Goal: Task Accomplishment & Management: Manage account settings

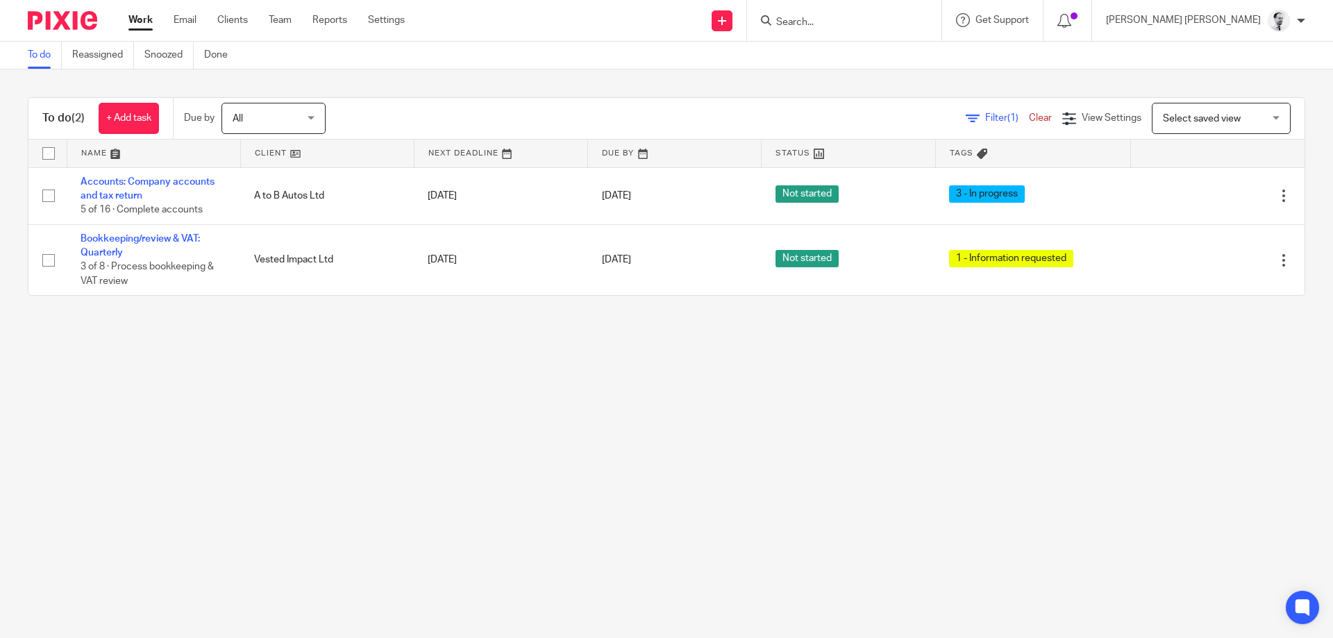
click at [873, 24] on input "Search" at bounding box center [837, 23] width 125 height 12
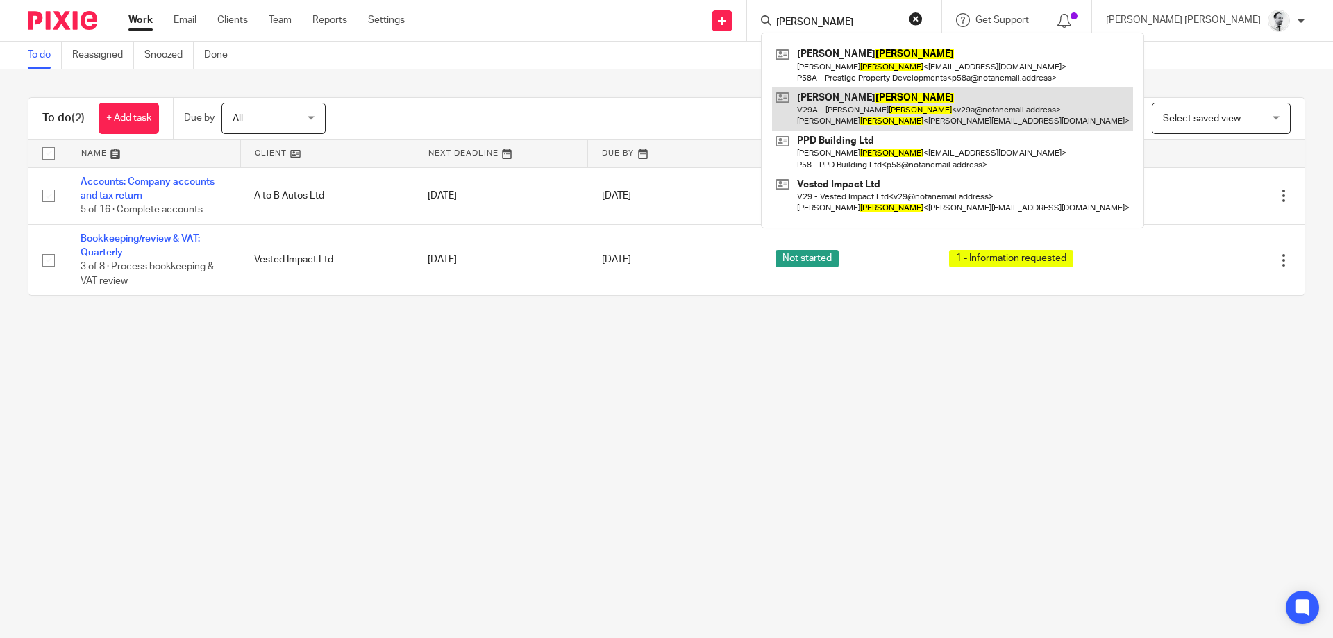
type input "abbott"
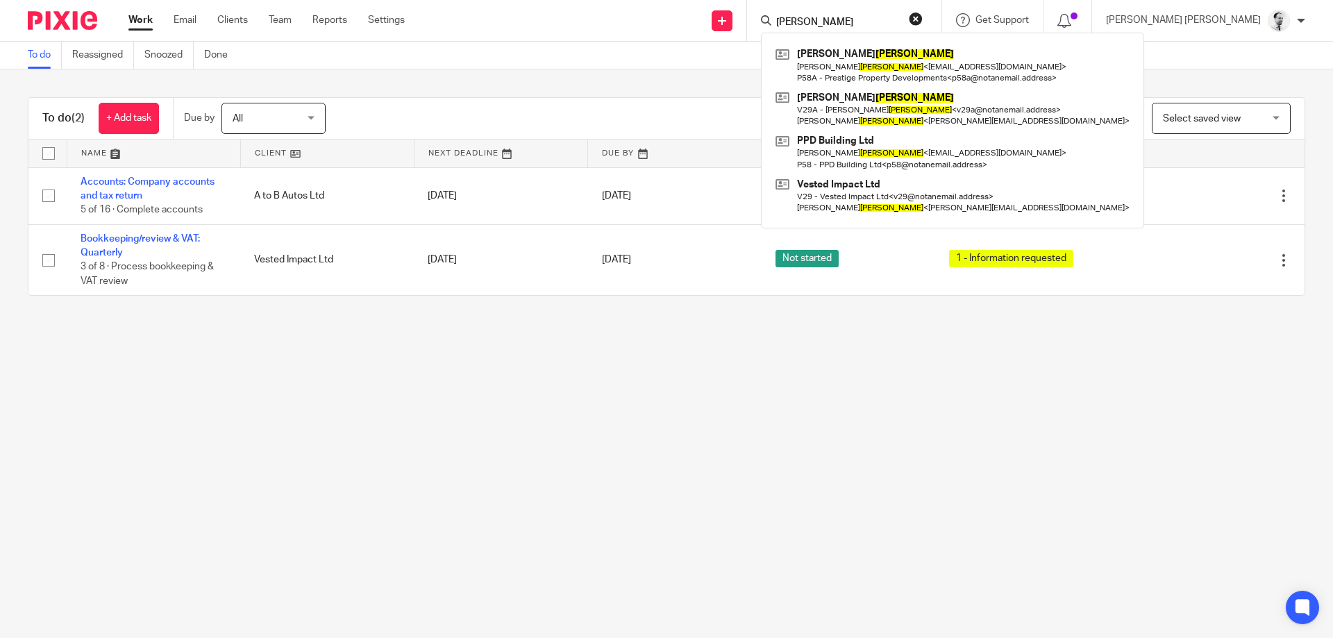
click at [271, 397] on main "To do Reassigned Snoozed Done To do (2) + Add task Due by All All Today Tomorro…" at bounding box center [666, 319] width 1333 height 638
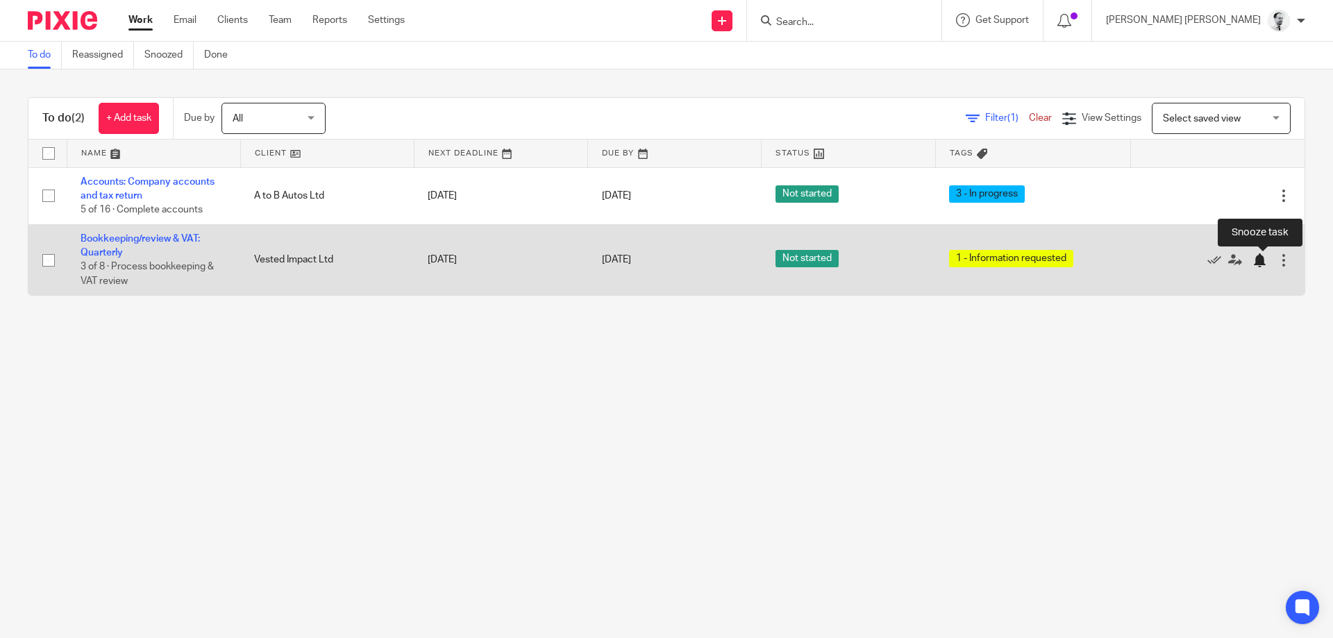
click at [1273, 264] on div at bounding box center [1262, 260] width 21 height 14
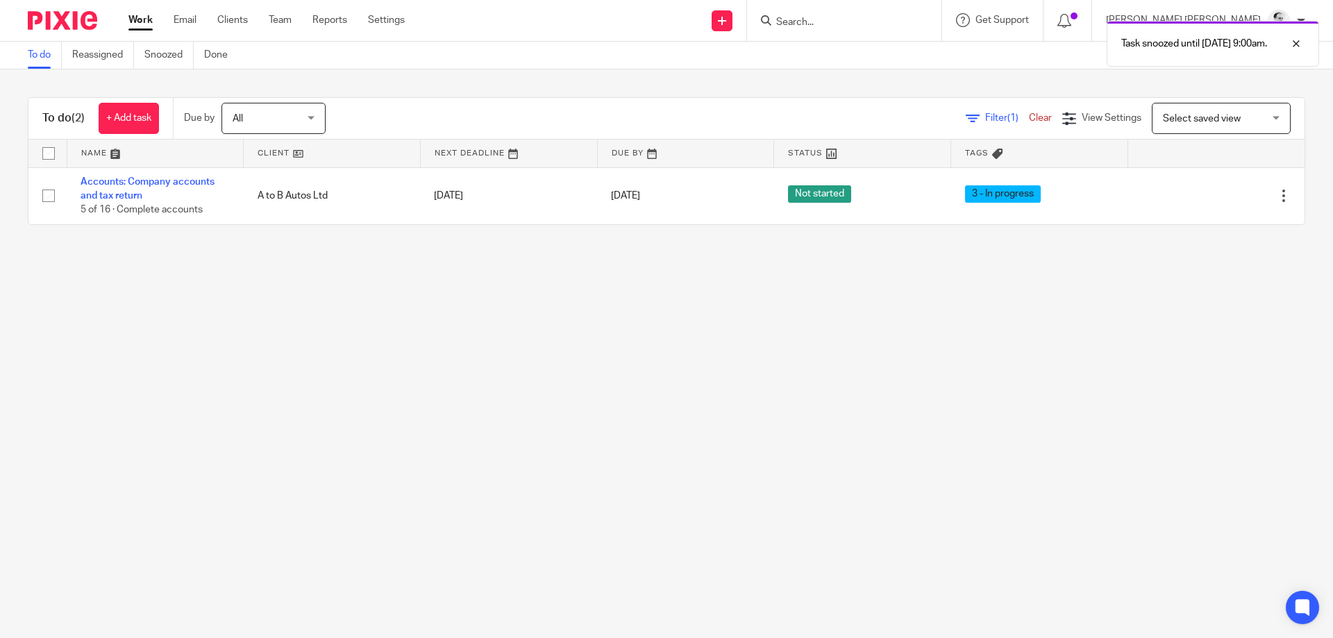
click at [1092, 12] on div at bounding box center [1068, 20] width 49 height 41
click at [1319, 46] on div "To do Reassigned Snoozed Done" at bounding box center [666, 56] width 1333 height 28
click at [1300, 45] on div at bounding box center [1285, 43] width 37 height 17
click at [1071, 21] on icon at bounding box center [1064, 21] width 14 height 14
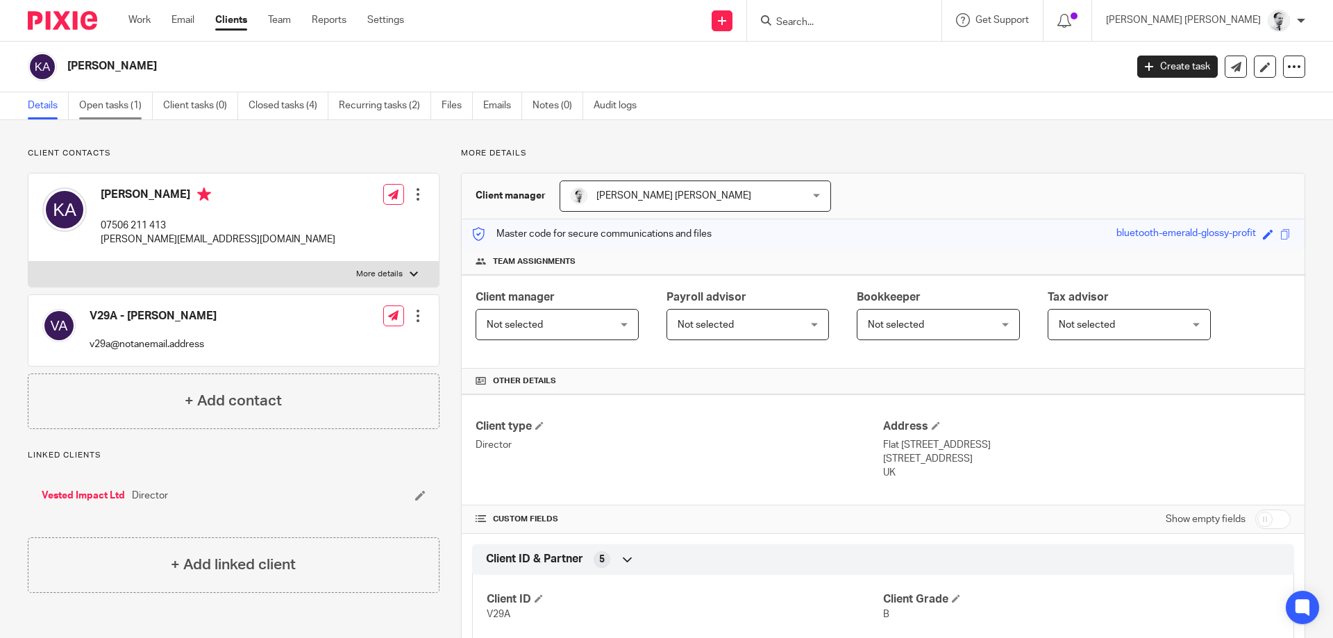
click at [125, 97] on link "Open tasks (1)" at bounding box center [116, 105] width 74 height 27
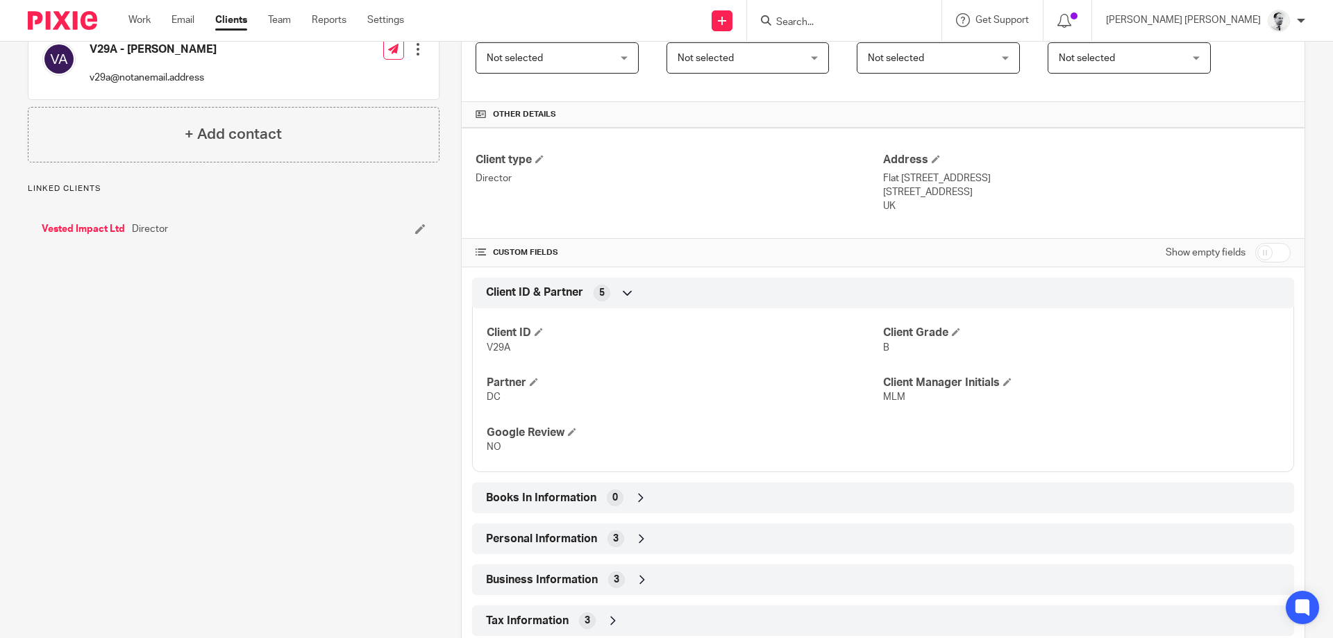
click at [547, 533] on span "Personal Information" at bounding box center [541, 539] width 111 height 15
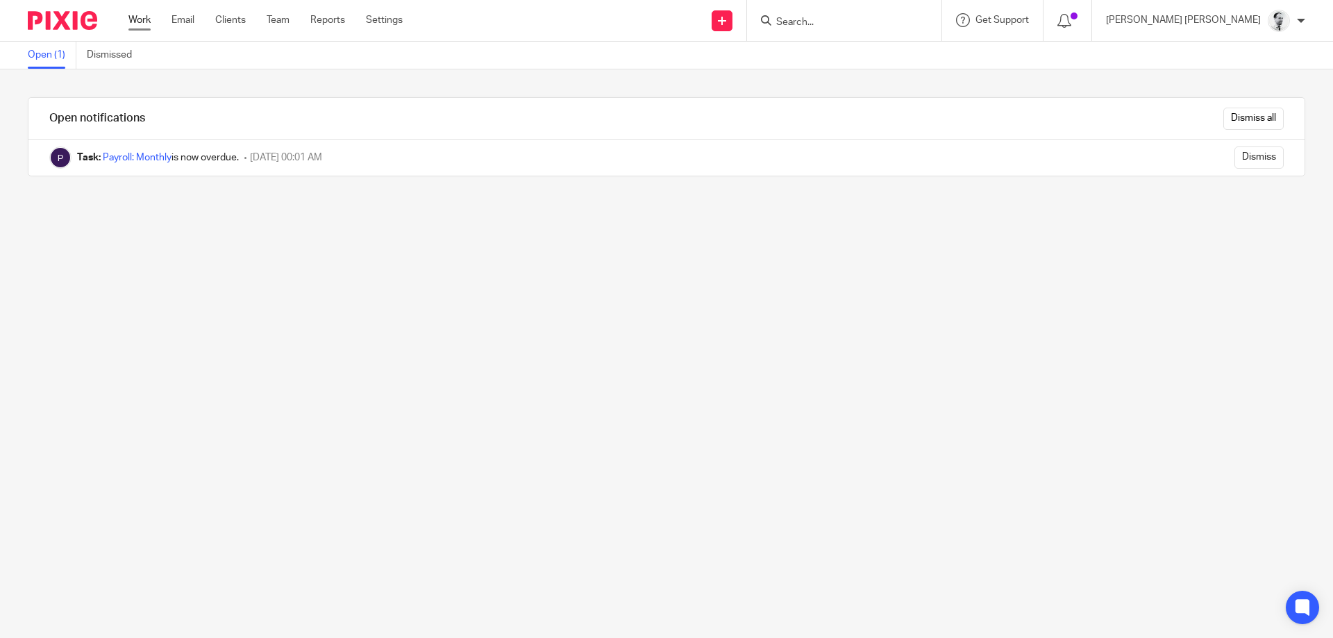
click at [142, 23] on link "Work" at bounding box center [139, 20] width 22 height 14
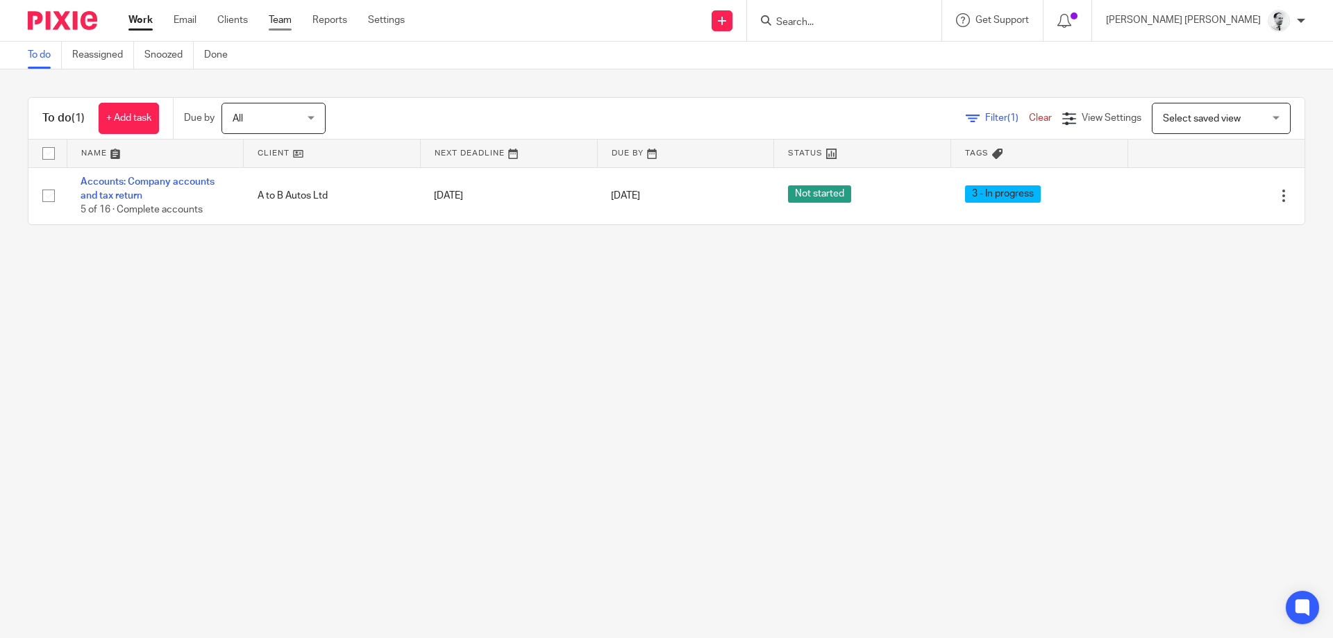
click at [281, 22] on link "Team" at bounding box center [280, 20] width 23 height 14
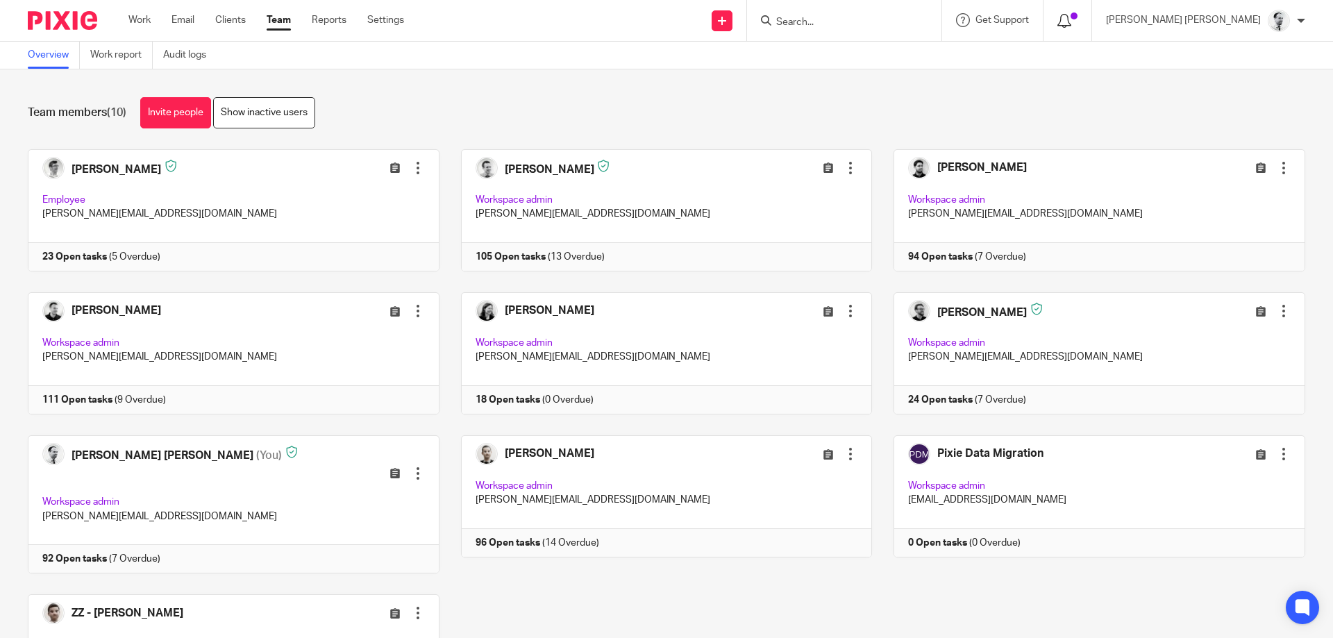
click at [1071, 26] on icon at bounding box center [1064, 21] width 14 height 14
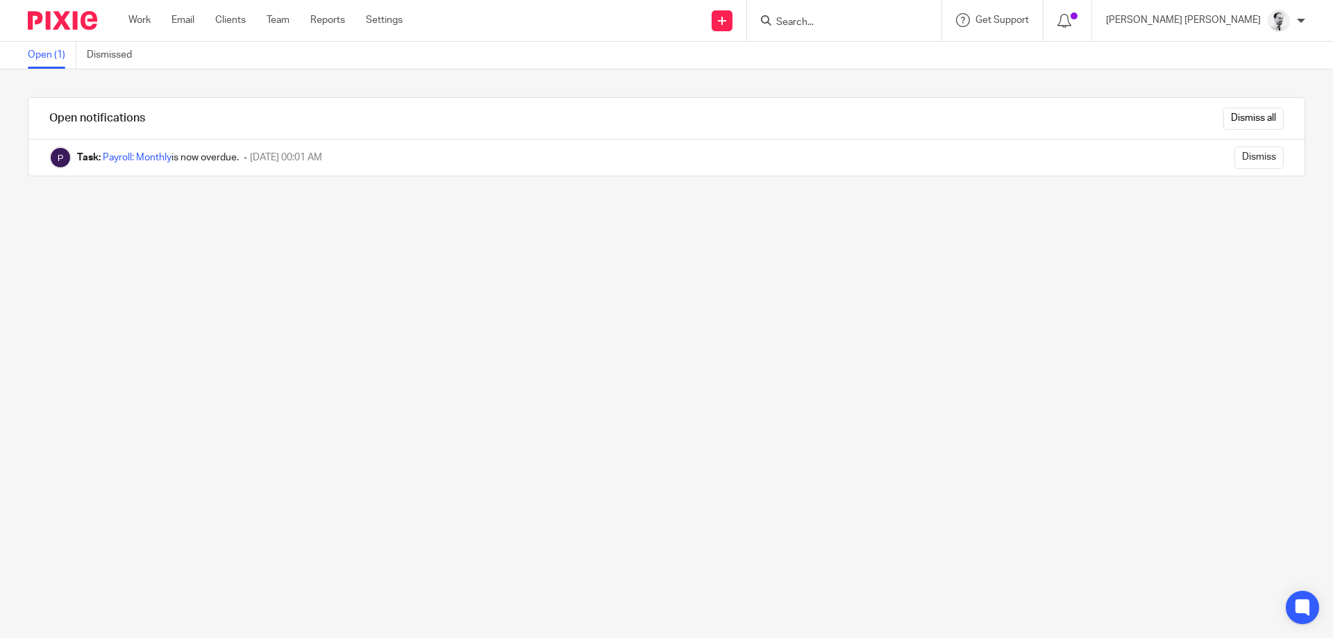
click at [292, 14] on ul "Work Email Clients Team Reports Settings" at bounding box center [275, 20] width 295 height 14
click at [288, 17] on link "Team" at bounding box center [278, 20] width 23 height 14
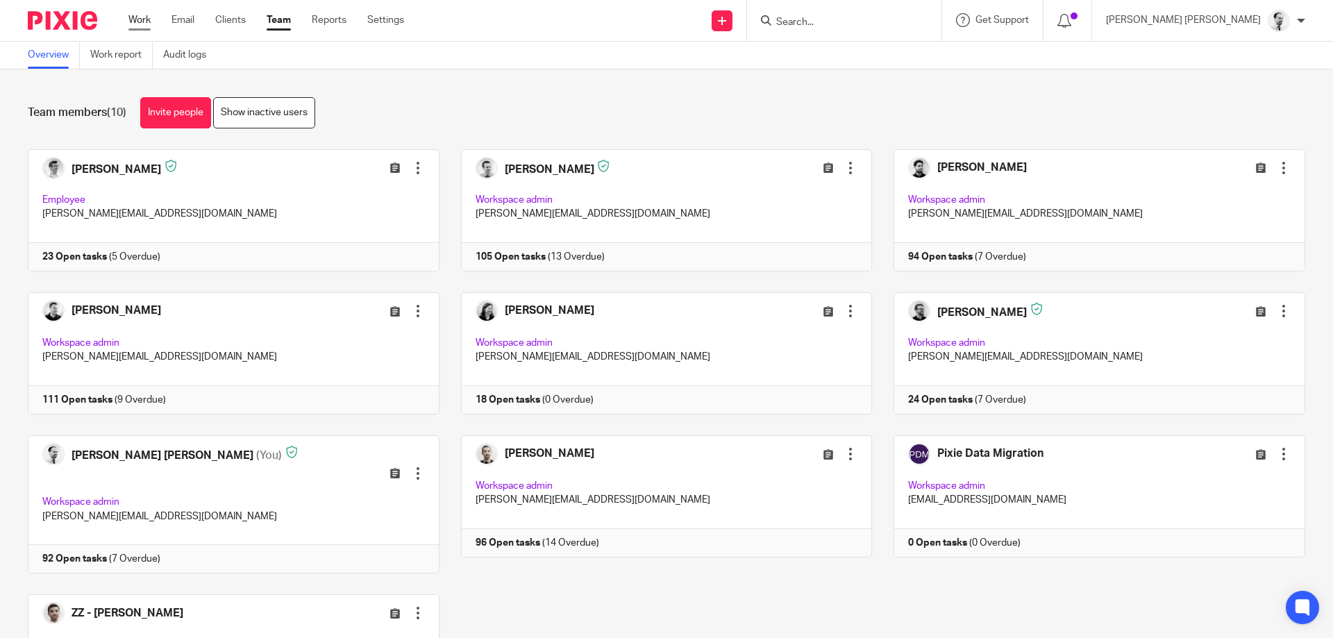
click at [141, 15] on link "Work" at bounding box center [139, 20] width 22 height 14
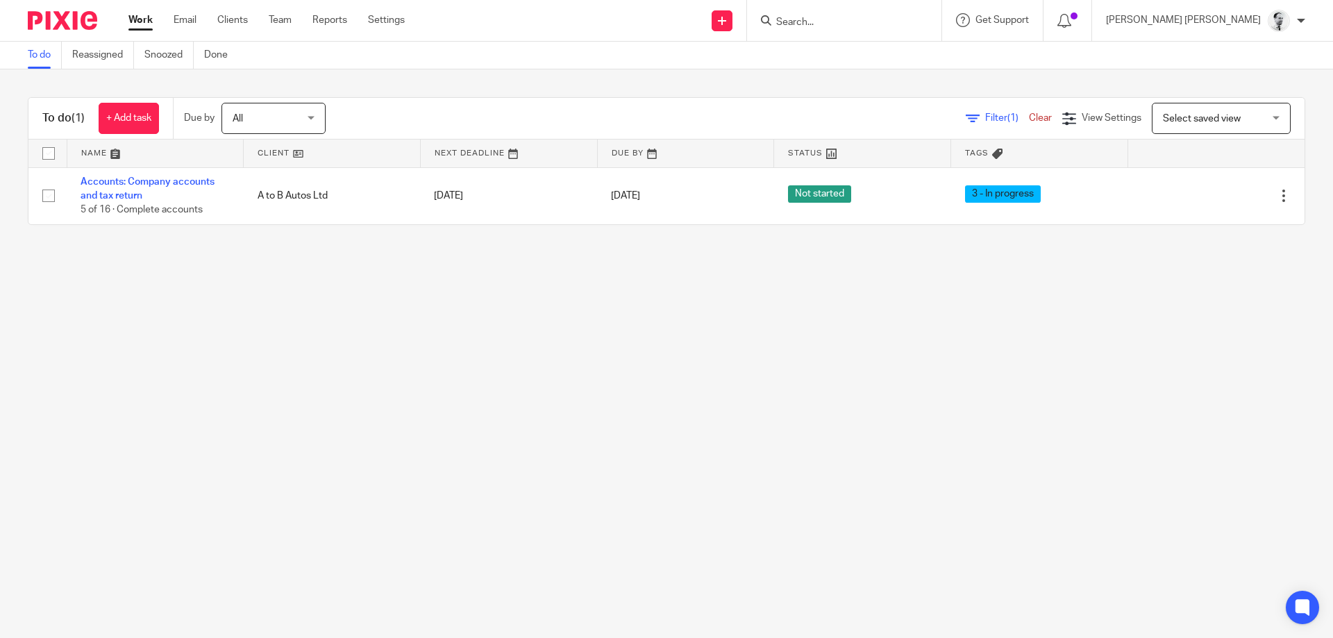
click at [674, 424] on main "To do Reassigned Snoozed Done To do (1) + Add task Due by All All Today Tomorro…" at bounding box center [666, 319] width 1333 height 638
click at [171, 64] on link "Snoozed" at bounding box center [168, 55] width 49 height 27
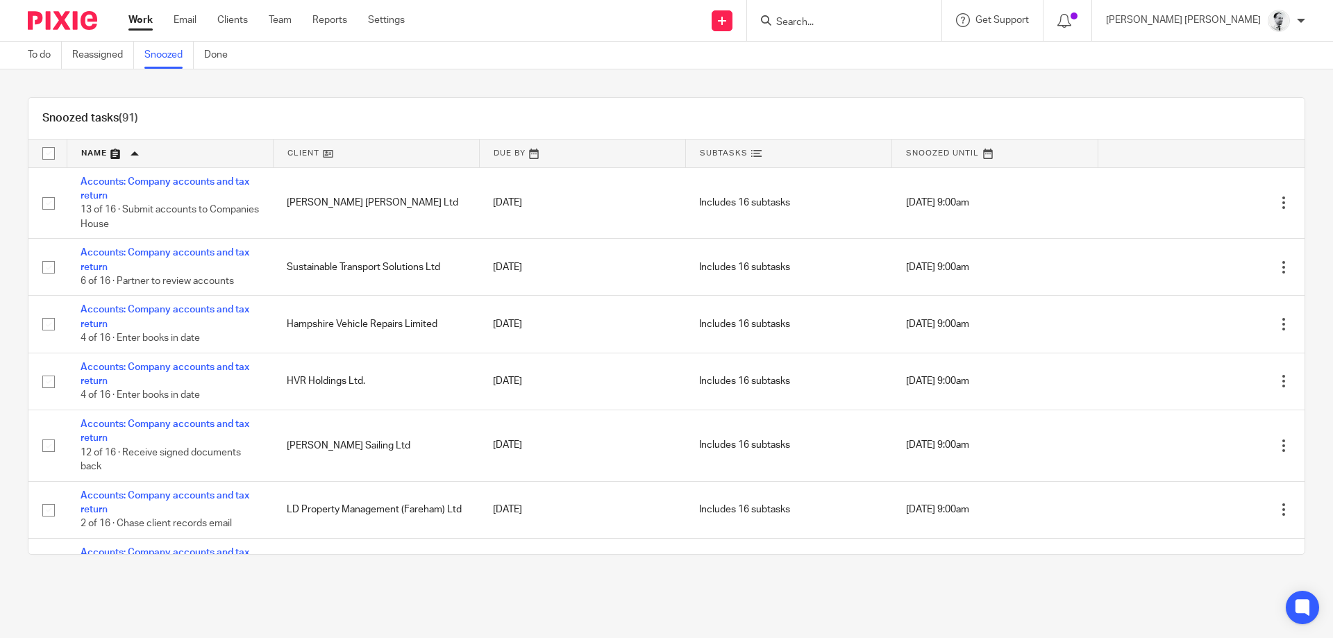
click at [302, 98] on div "Snoozed tasks (91)" at bounding box center [666, 119] width 1276 height 42
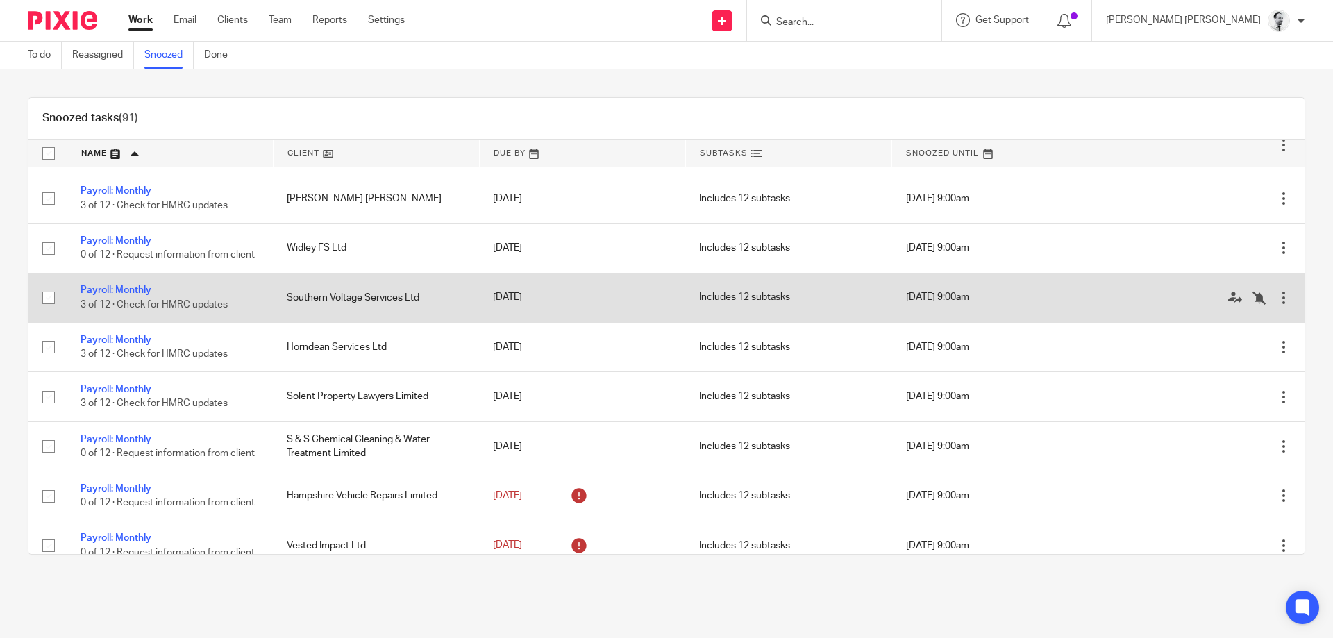
scroll to position [2391, 0]
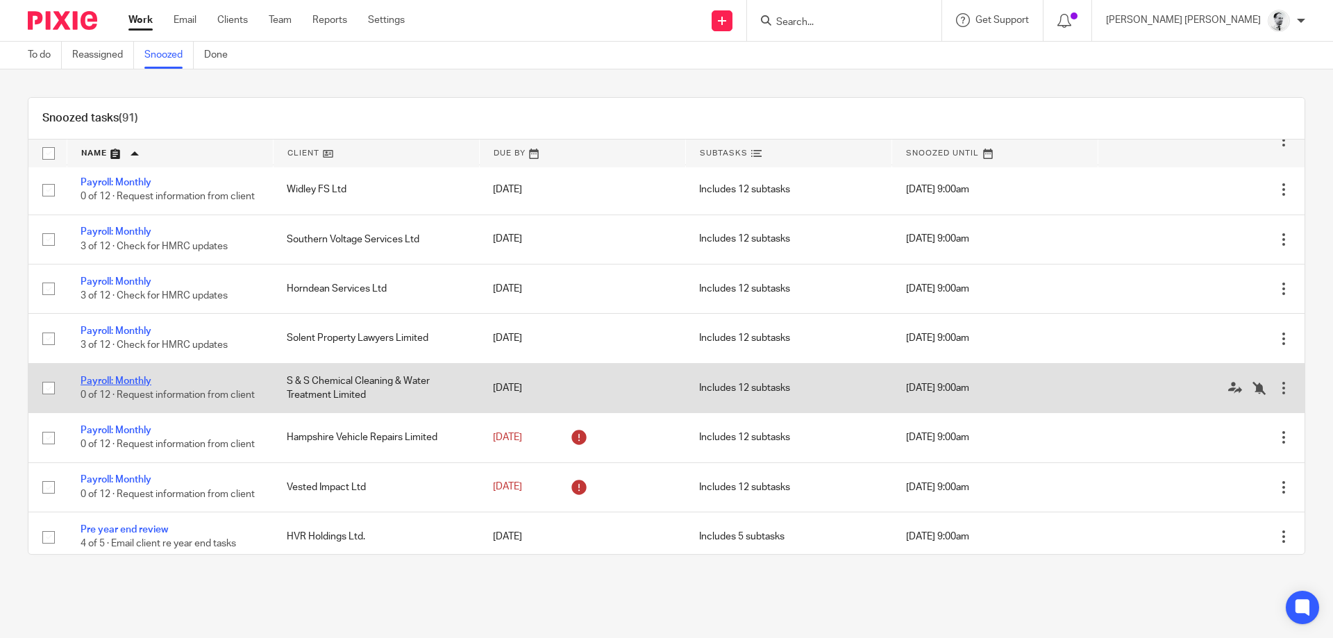
click at [140, 386] on link "Payroll: Monthly" at bounding box center [116, 381] width 71 height 10
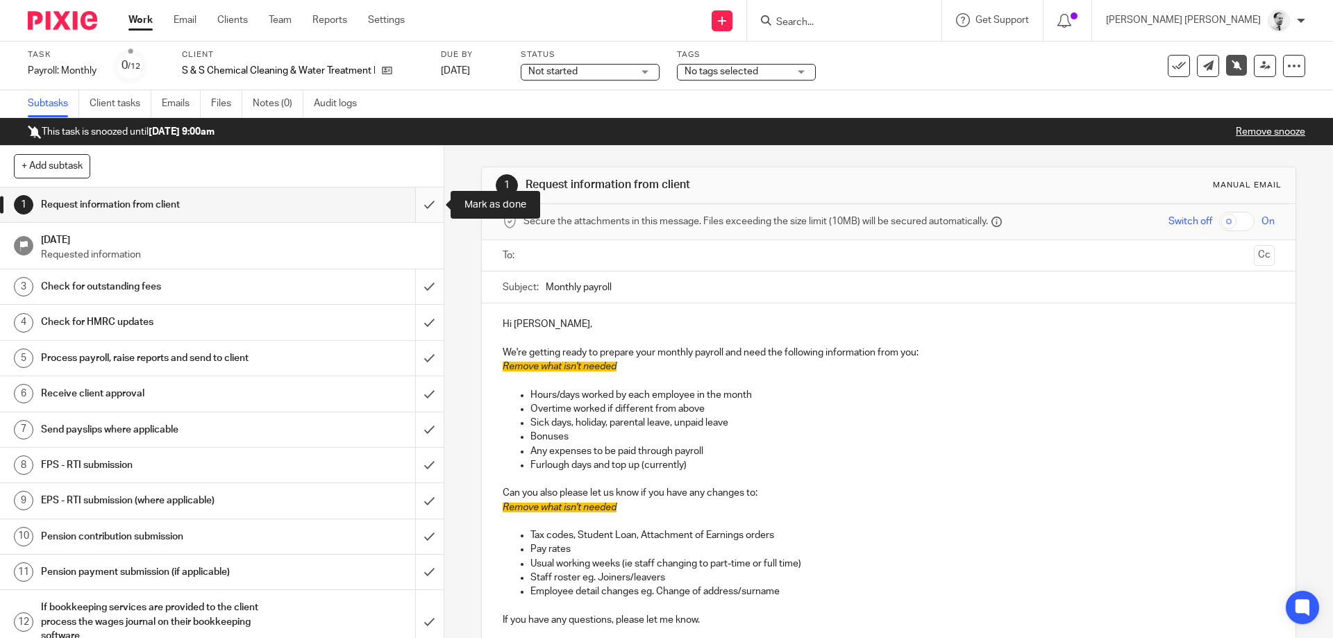
click at [428, 198] on input "submit" at bounding box center [222, 204] width 444 height 35
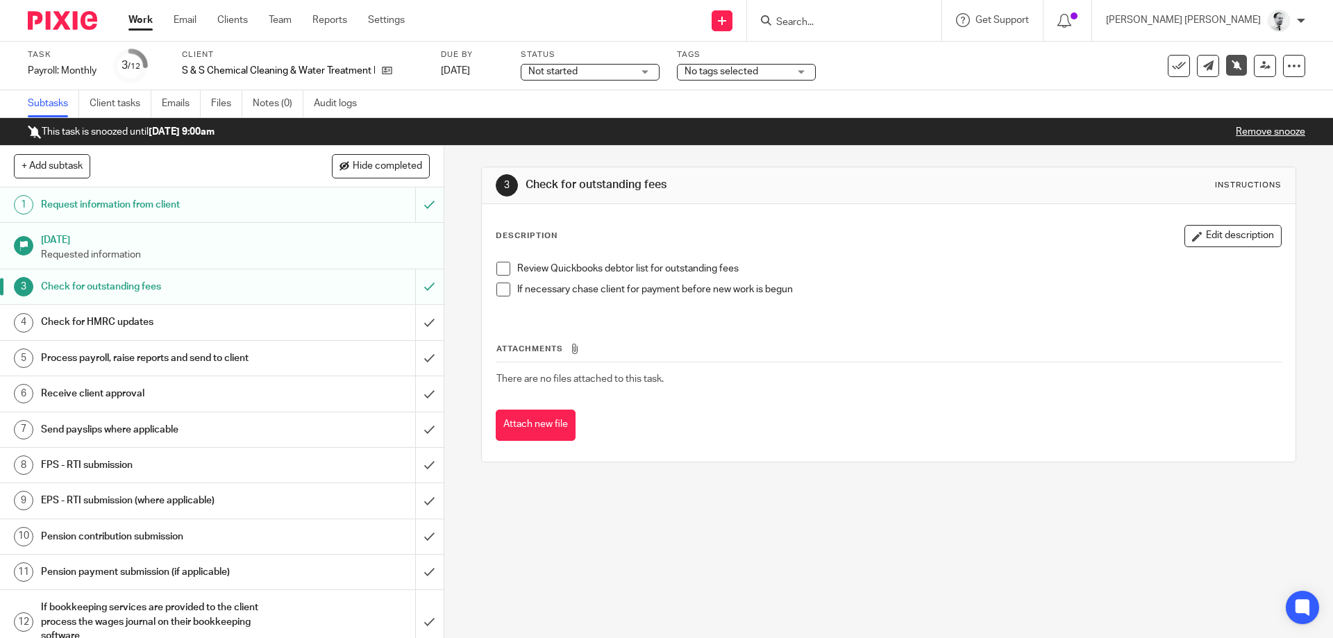
click at [312, 319] on div "Check for HMRC updates" at bounding box center [221, 322] width 360 height 21
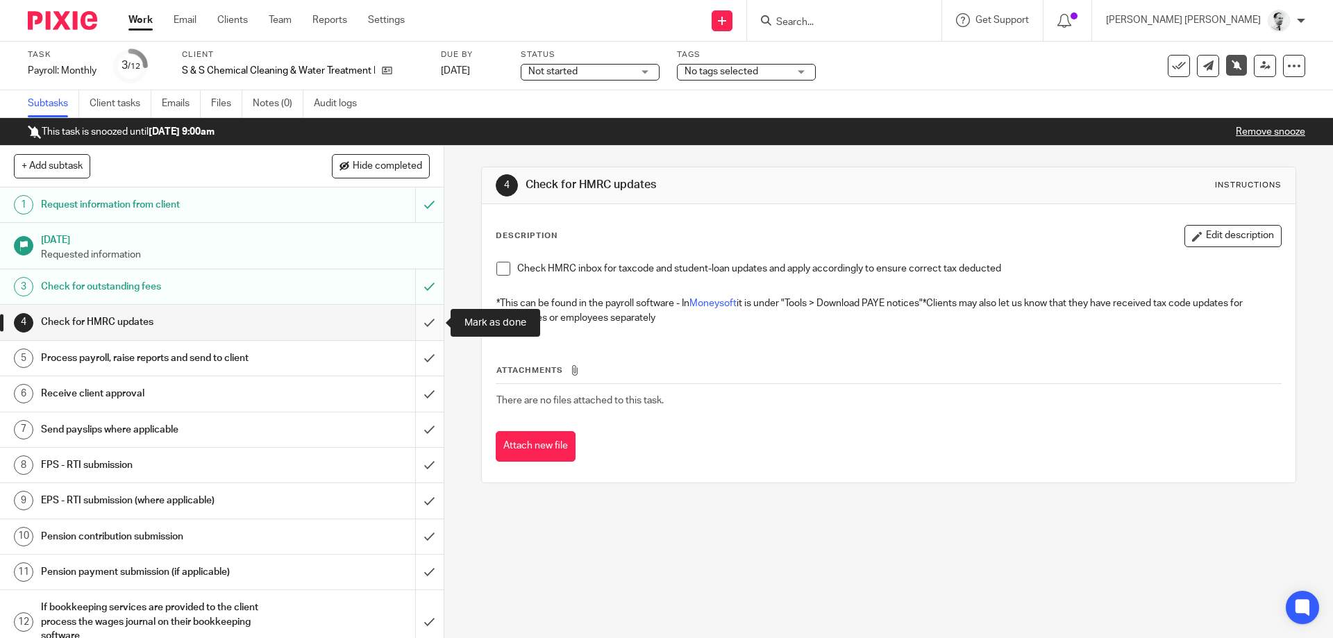
click at [435, 325] on input "submit" at bounding box center [222, 322] width 444 height 35
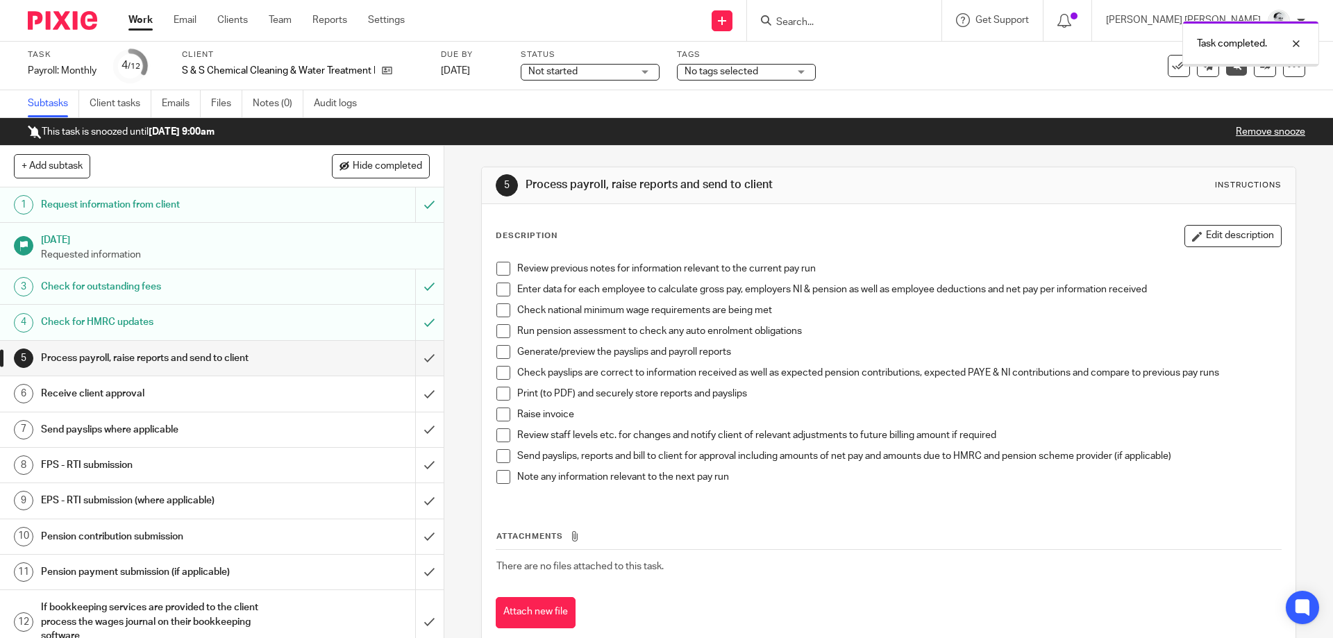
click at [505, 478] on span at bounding box center [503, 477] width 14 height 14
click at [501, 438] on span at bounding box center [503, 435] width 14 height 14
click at [504, 414] on span at bounding box center [503, 415] width 14 height 14
click at [503, 392] on span at bounding box center [503, 394] width 14 height 14
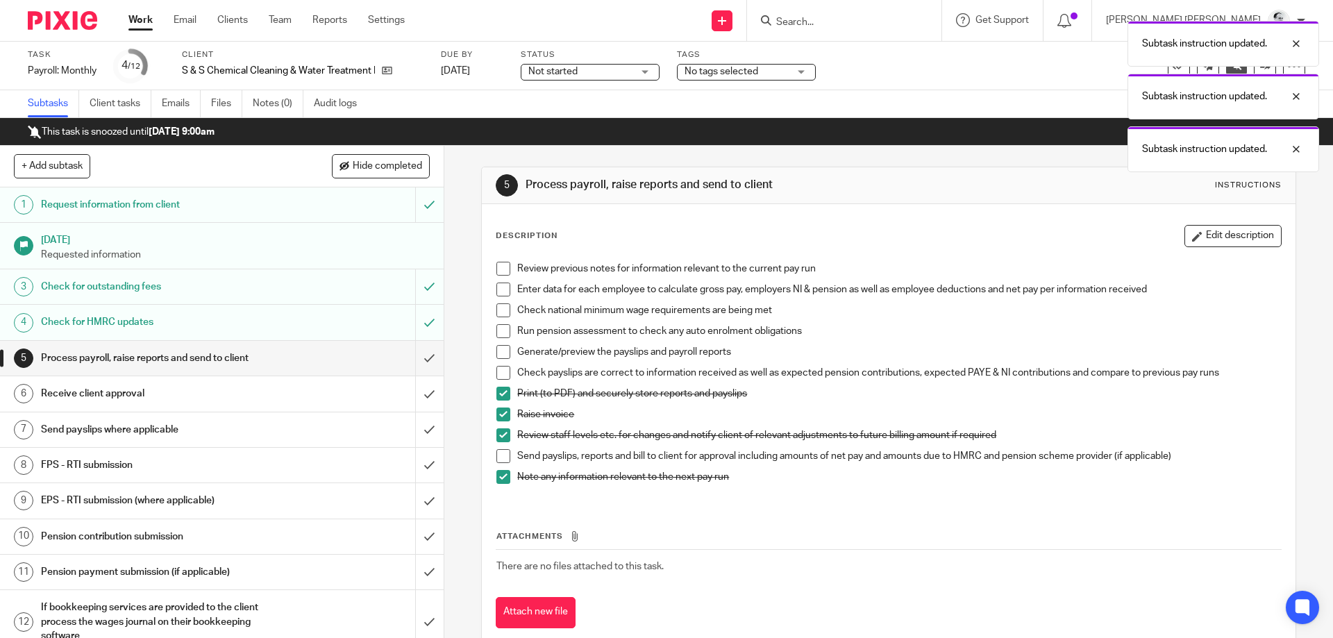
click at [507, 369] on span at bounding box center [503, 373] width 14 height 14
click at [502, 354] on span at bounding box center [503, 352] width 14 height 14
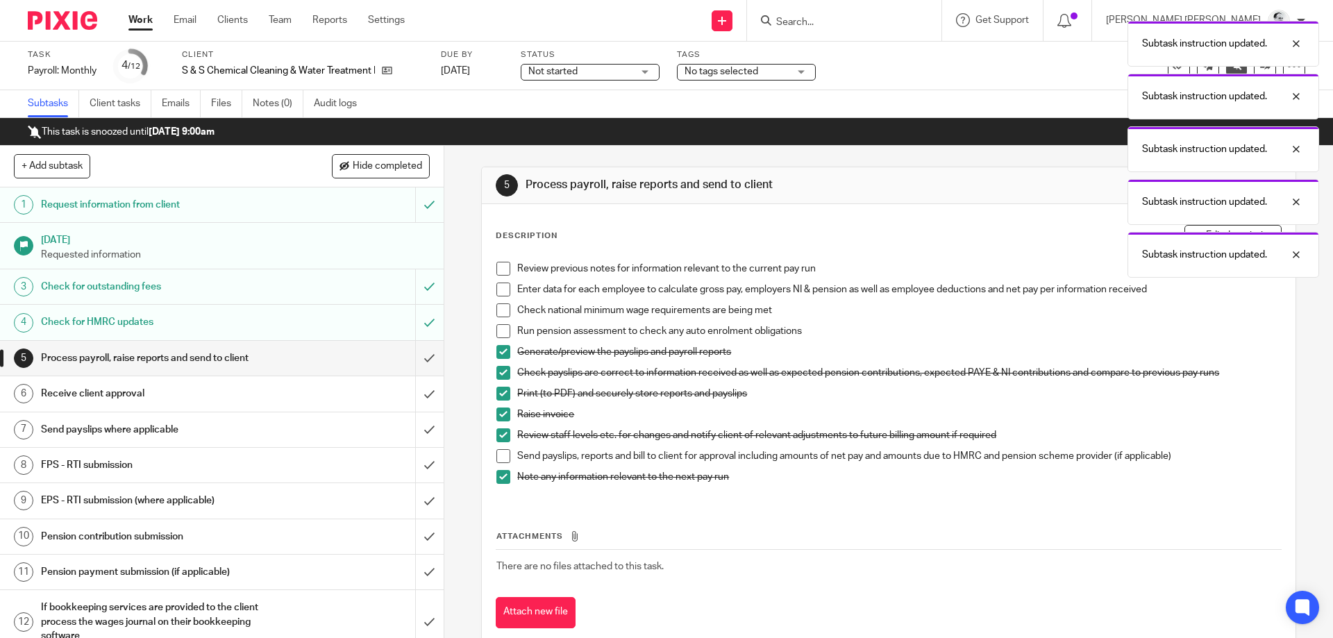
click at [505, 328] on span at bounding box center [503, 331] width 14 height 14
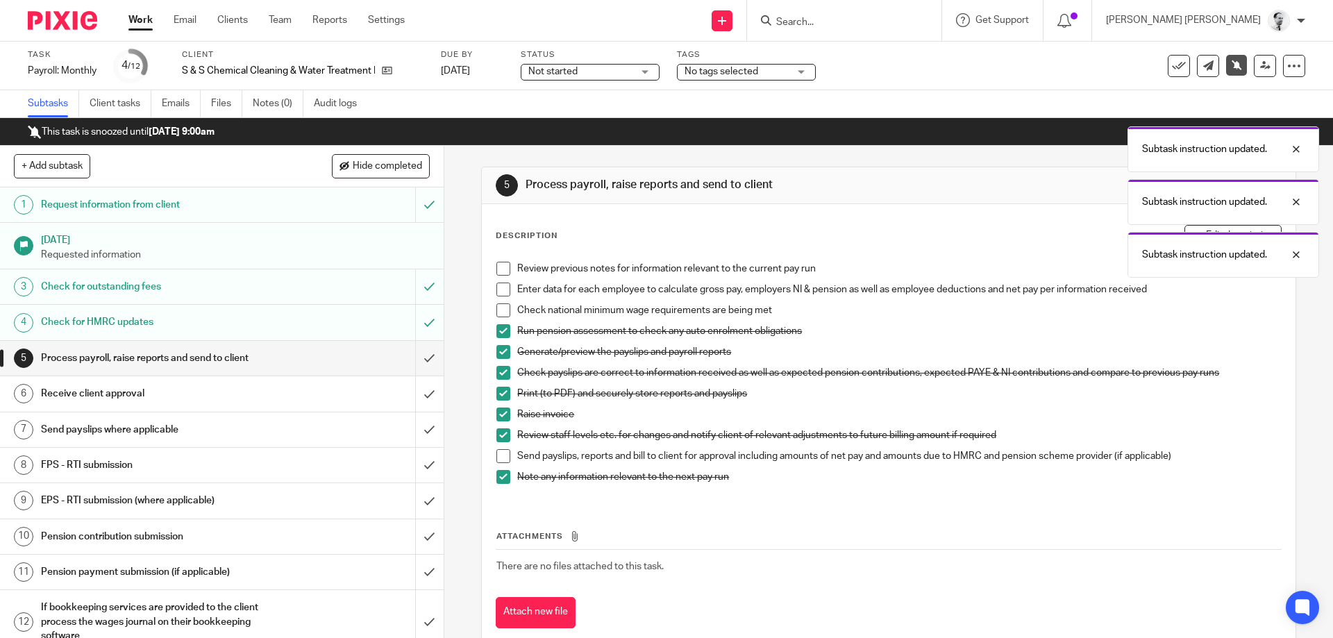
click at [502, 312] on span at bounding box center [503, 310] width 14 height 14
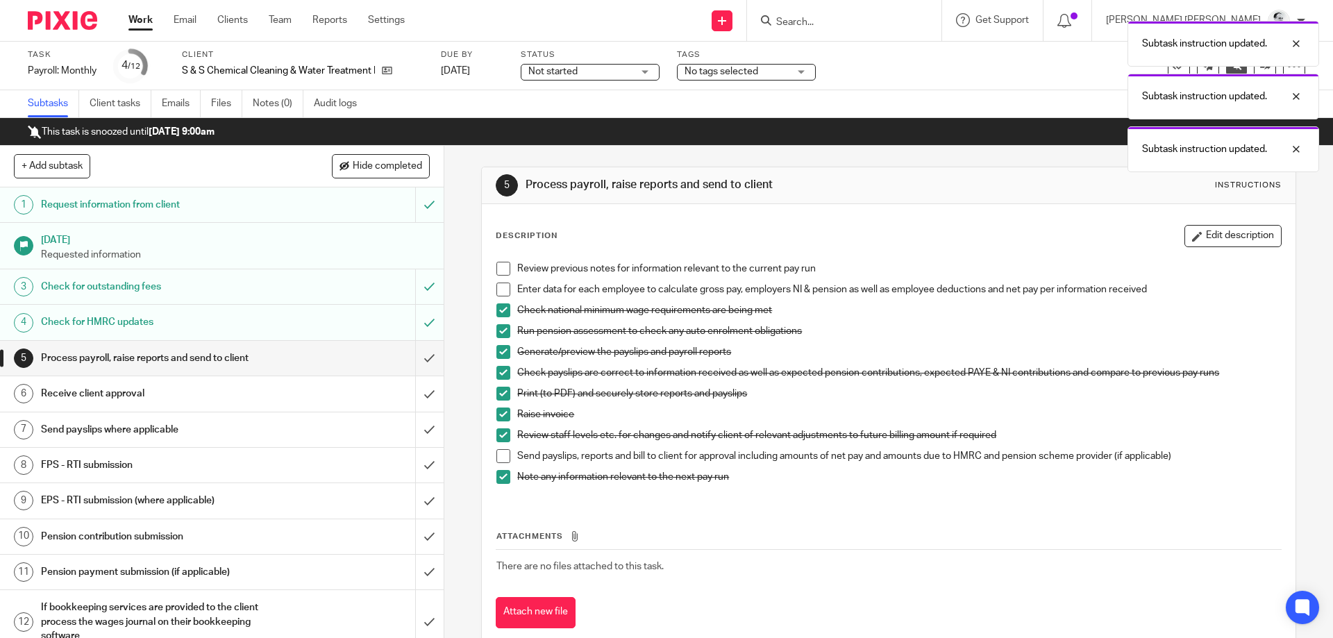
click at [503, 287] on span at bounding box center [503, 290] width 14 height 14
click at [505, 268] on span at bounding box center [503, 269] width 14 height 14
click at [744, 70] on div "Subtask instruction updated. Subtask instruction updated." at bounding box center [993, 93] width 653 height 158
click at [727, 72] on div "Subtask instruction updated. Subtask instruction updated." at bounding box center [993, 67] width 653 height 106
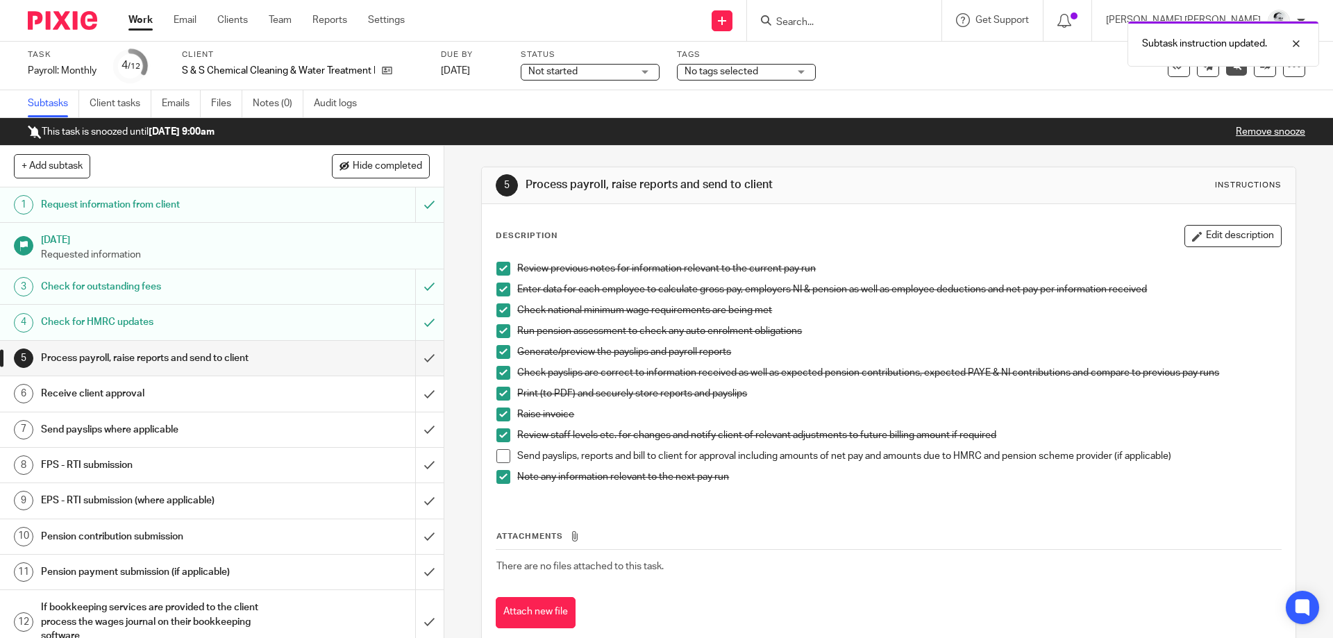
click at [726, 72] on span "No tags selected" at bounding box center [722, 72] width 74 height 10
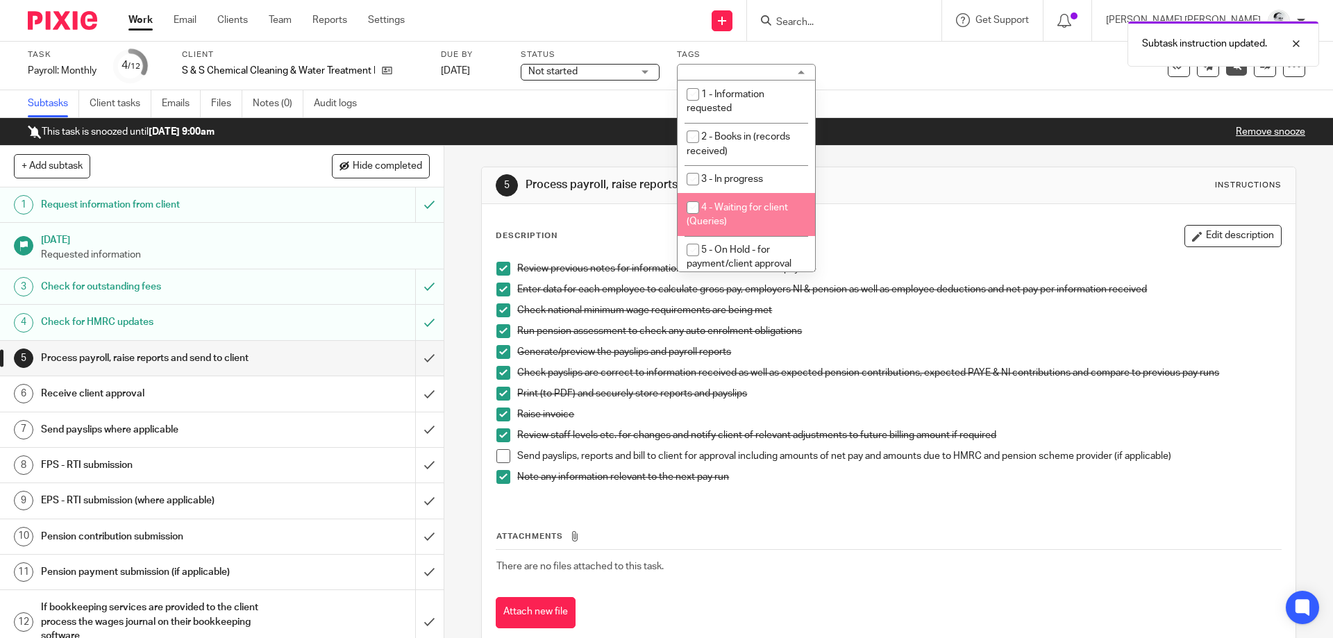
scroll to position [117, 0]
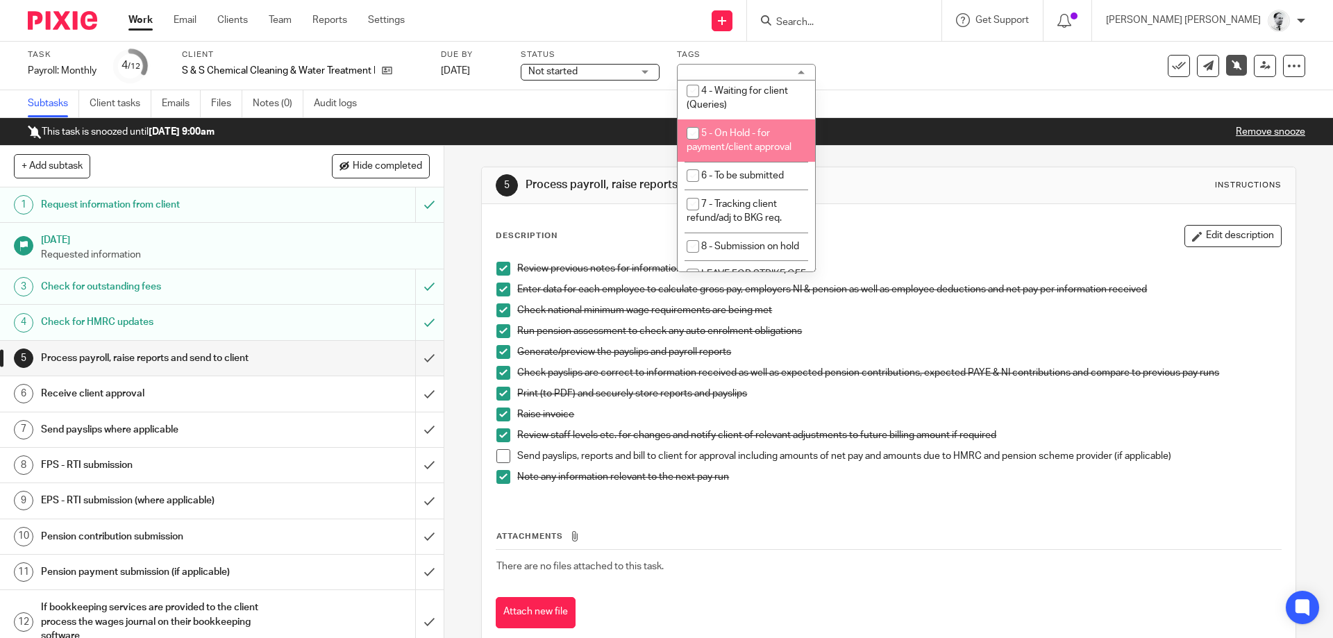
click at [758, 150] on span "5 - On Hold - for payment/client approval" at bounding box center [739, 140] width 105 height 24
checkbox input "true"
click at [898, 176] on div "5 Process payroll, raise reports and send to client Instructions" at bounding box center [888, 185] width 785 height 22
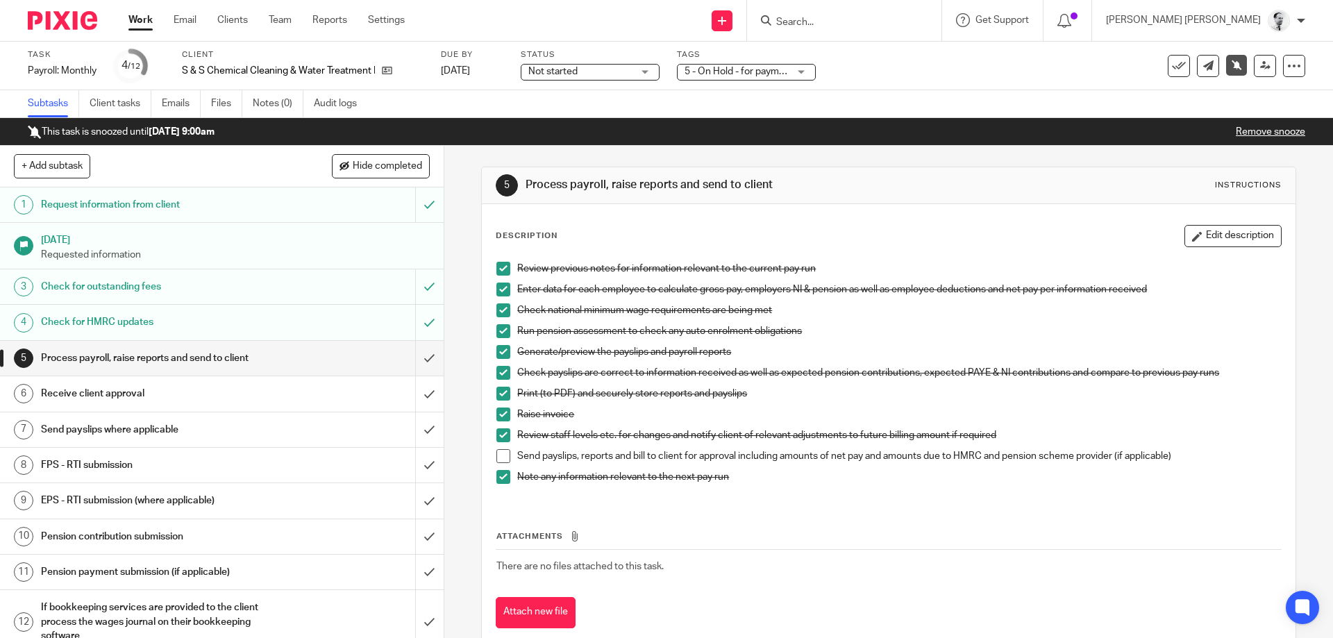
click at [135, 33] on div "Work Email Clients Team Reports Settings Work Email Clients Team Reports Settin…" at bounding box center [270, 20] width 311 height 41
click at [139, 25] on link "Work" at bounding box center [140, 20] width 24 height 14
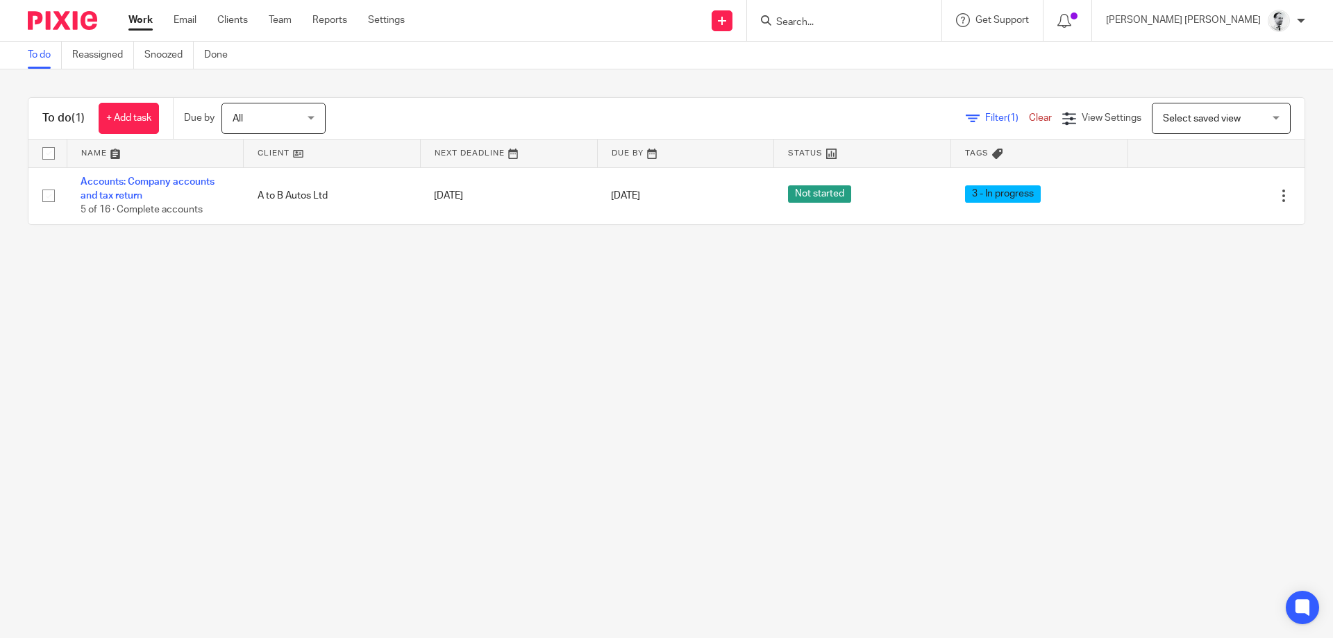
click at [295, 19] on ul "Work Email Clients Team Reports Settings" at bounding box center [276, 20] width 297 height 14
click at [281, 24] on link "Team" at bounding box center [280, 20] width 23 height 14
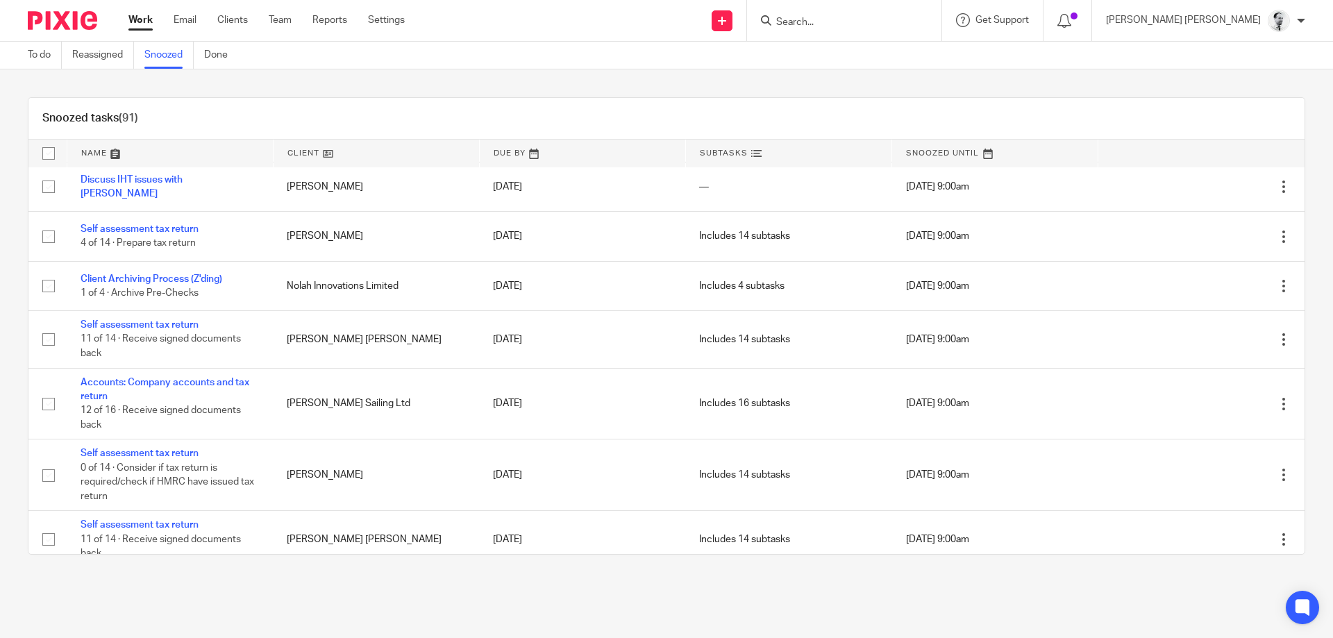
scroll to position [1808, 0]
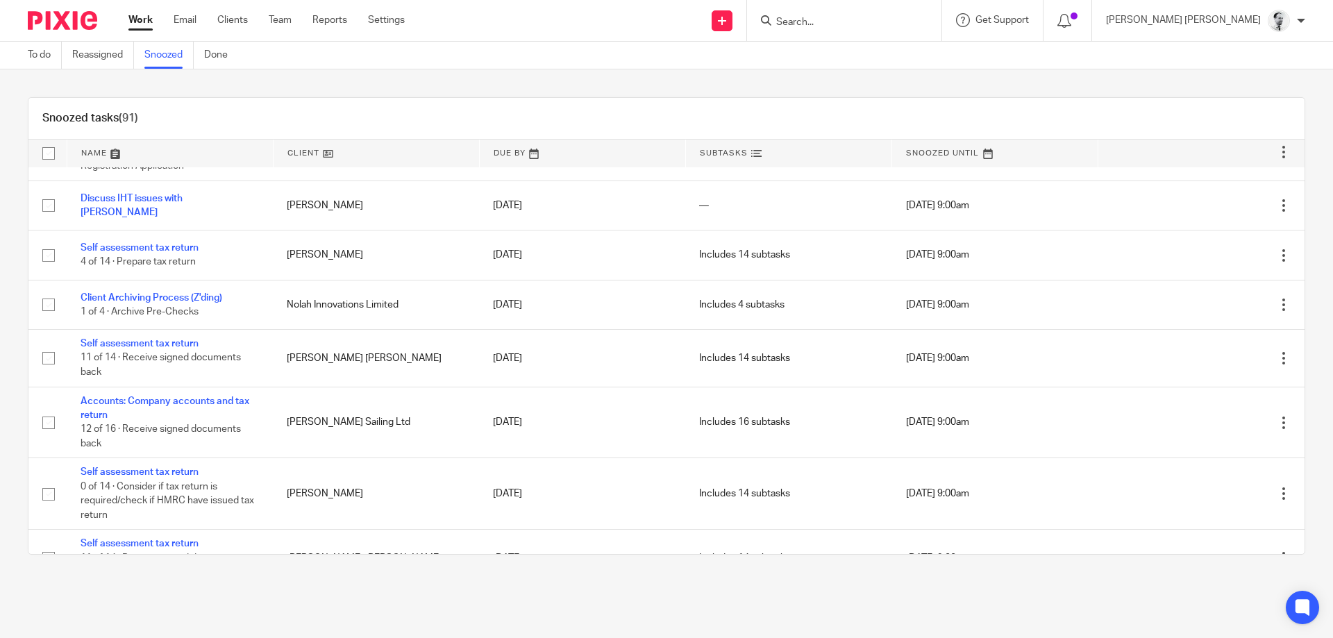
click at [78, 148] on link at bounding box center [170, 154] width 206 height 28
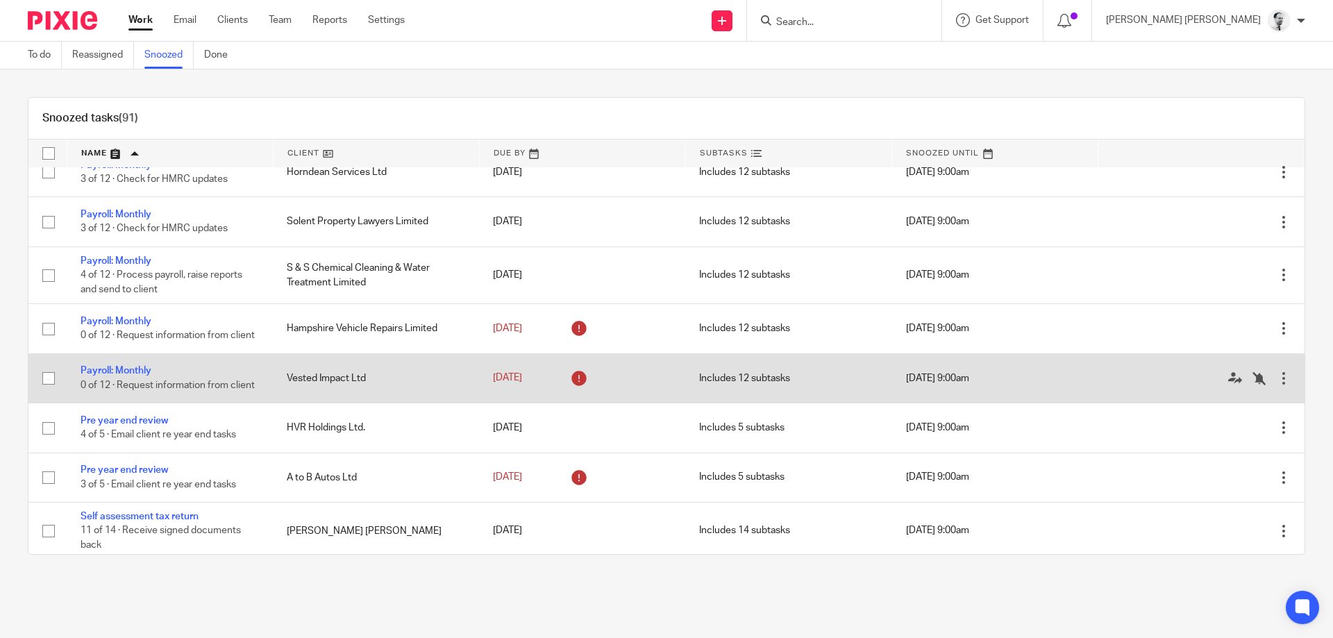
scroll to position [2449, 0]
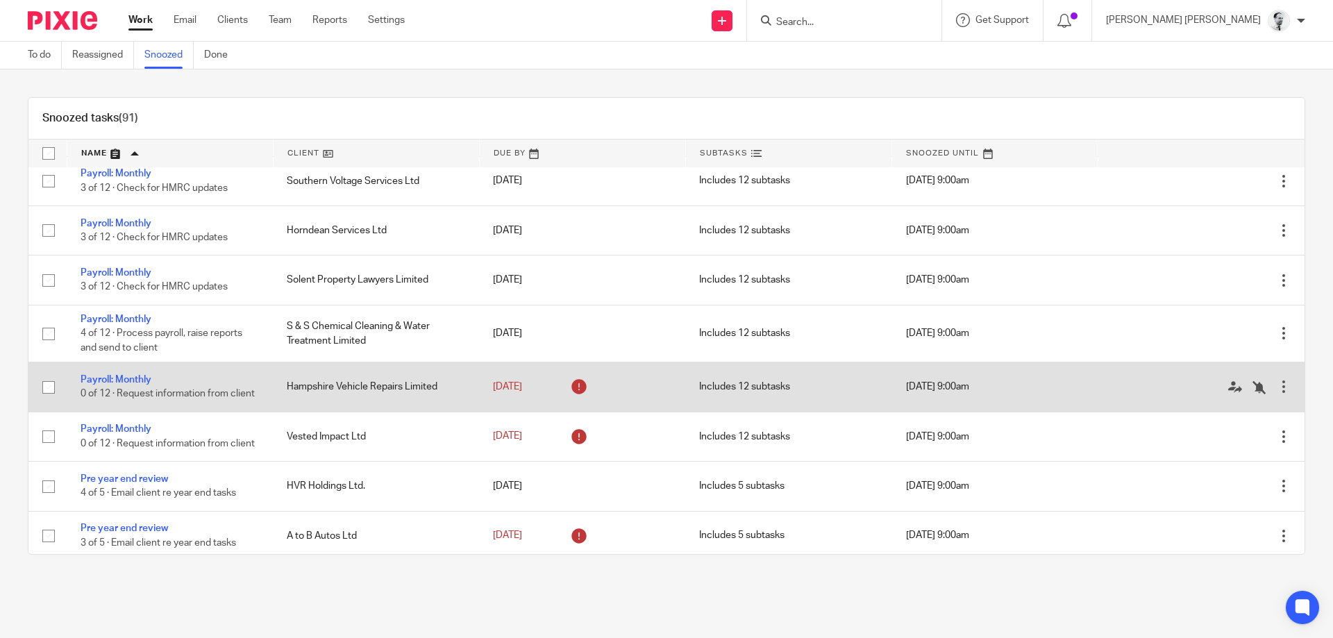
click at [149, 385] on link "Payroll: Monthly" at bounding box center [116, 380] width 71 height 10
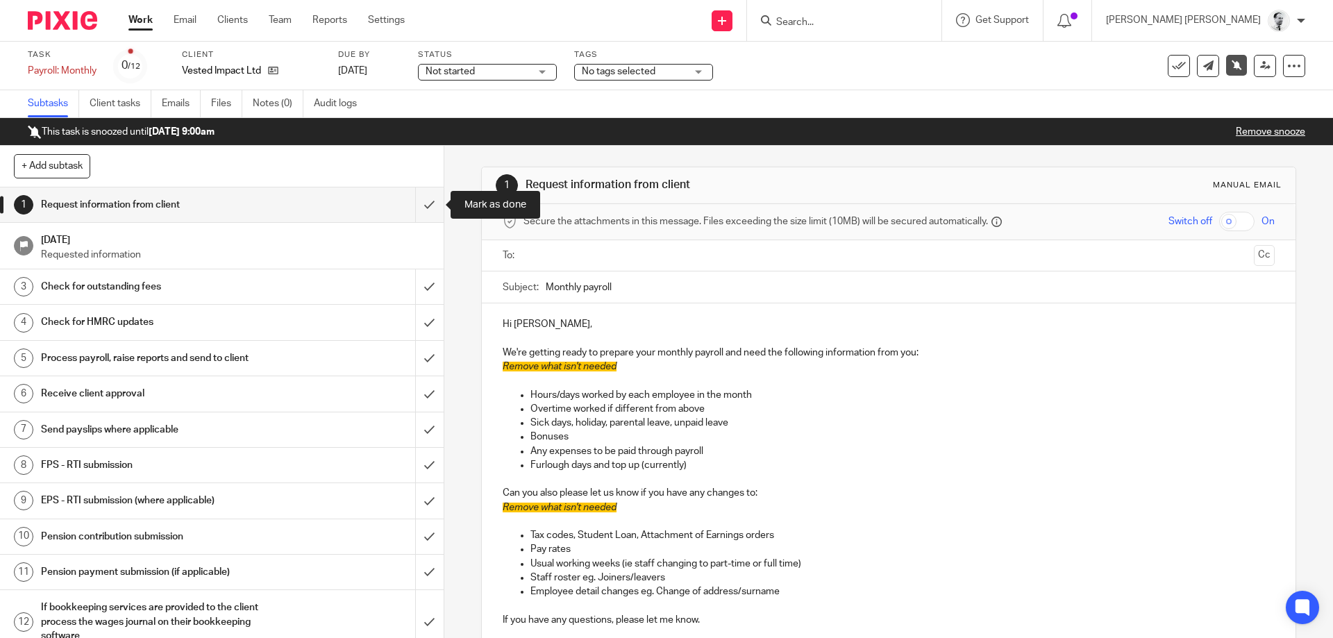
click at [429, 205] on input "submit" at bounding box center [222, 204] width 444 height 35
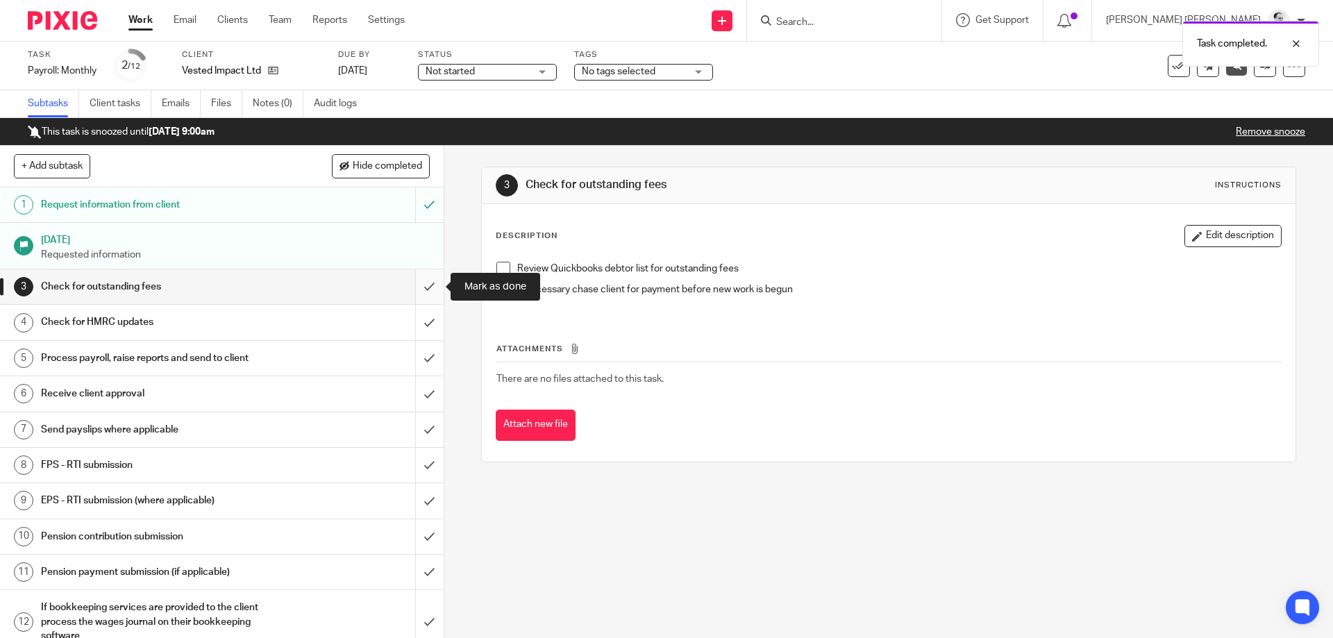
click at [424, 283] on input "submit" at bounding box center [222, 286] width 444 height 35
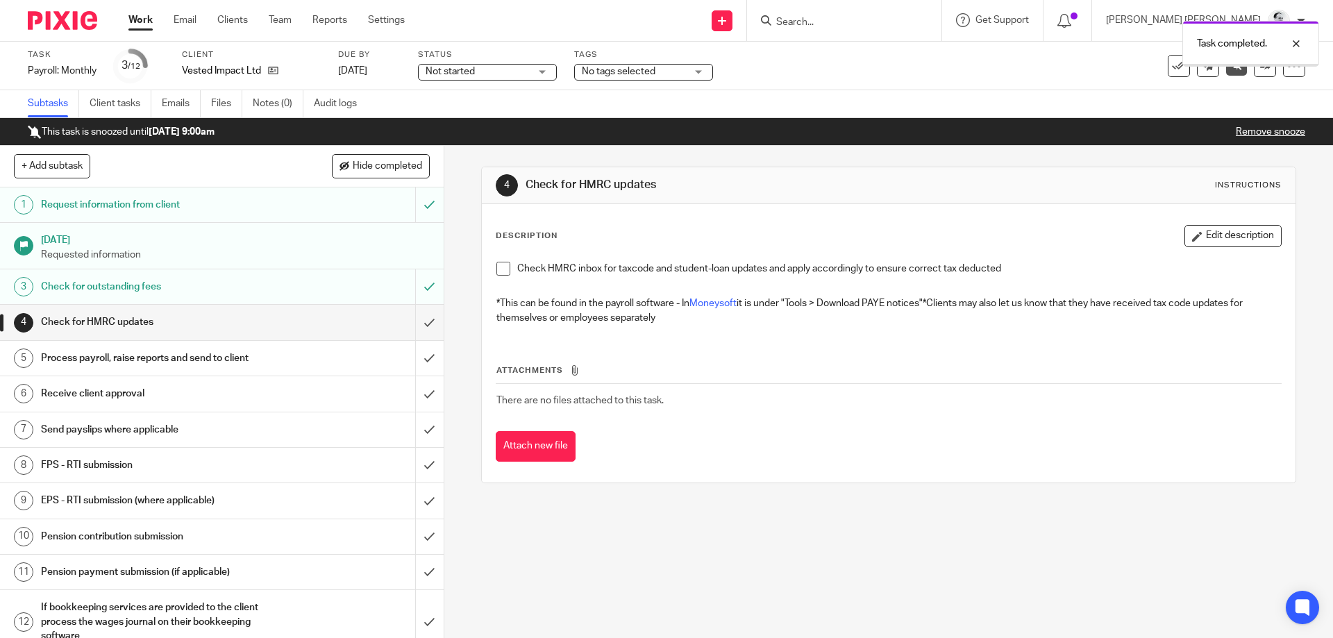
click at [623, 66] on span "No tags selected" at bounding box center [634, 72] width 104 height 15
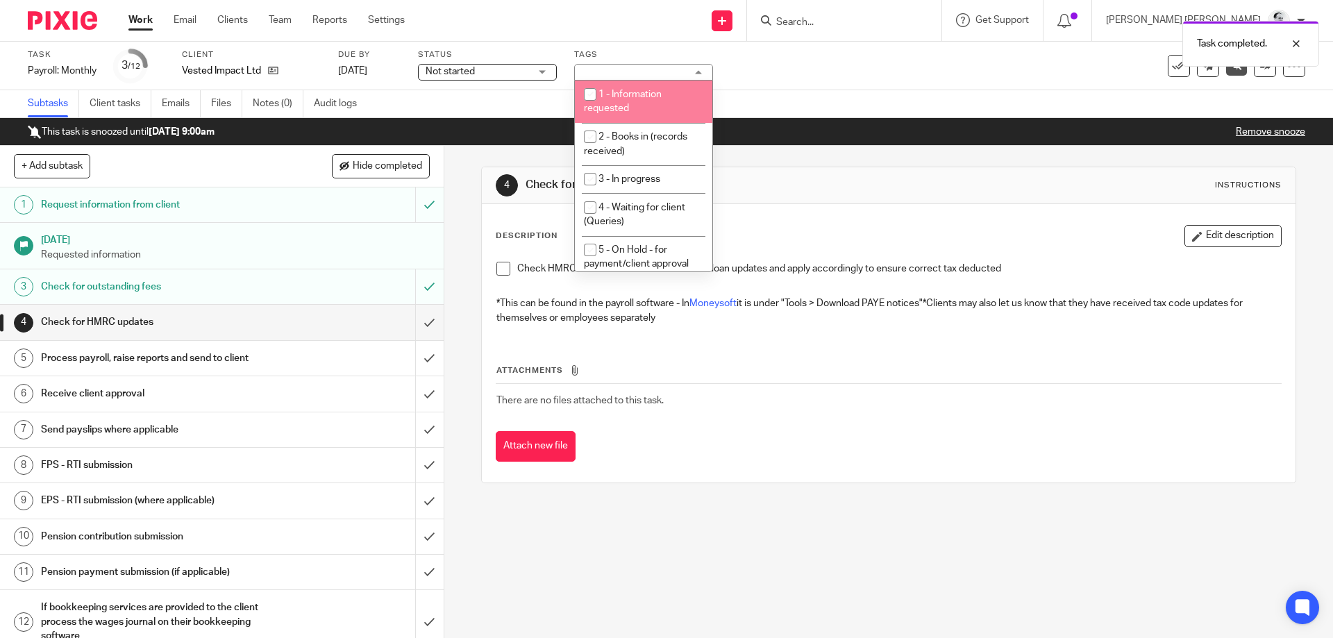
click at [621, 107] on span "1 - Information requested" at bounding box center [623, 102] width 78 height 24
checkbox input "true"
click at [720, 113] on div "Subtasks Client tasks Emails Files Notes (0) Audit logs" at bounding box center [666, 104] width 1333 height 28
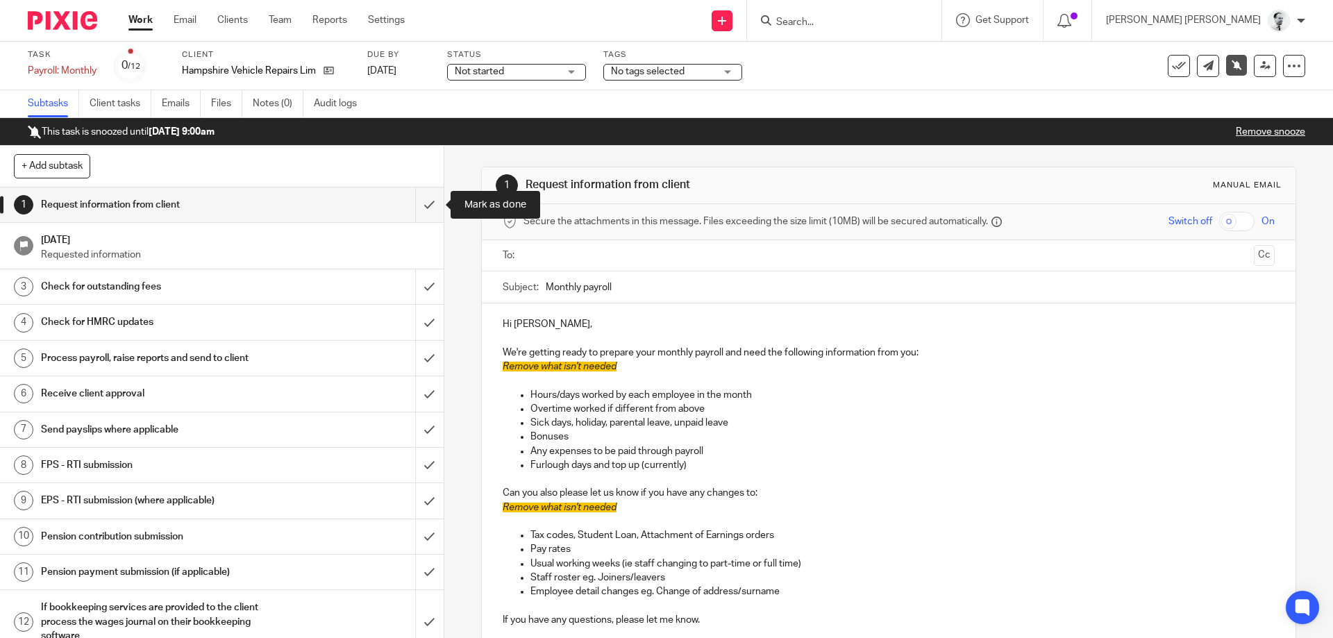
click at [425, 205] on input "submit" at bounding box center [222, 204] width 444 height 35
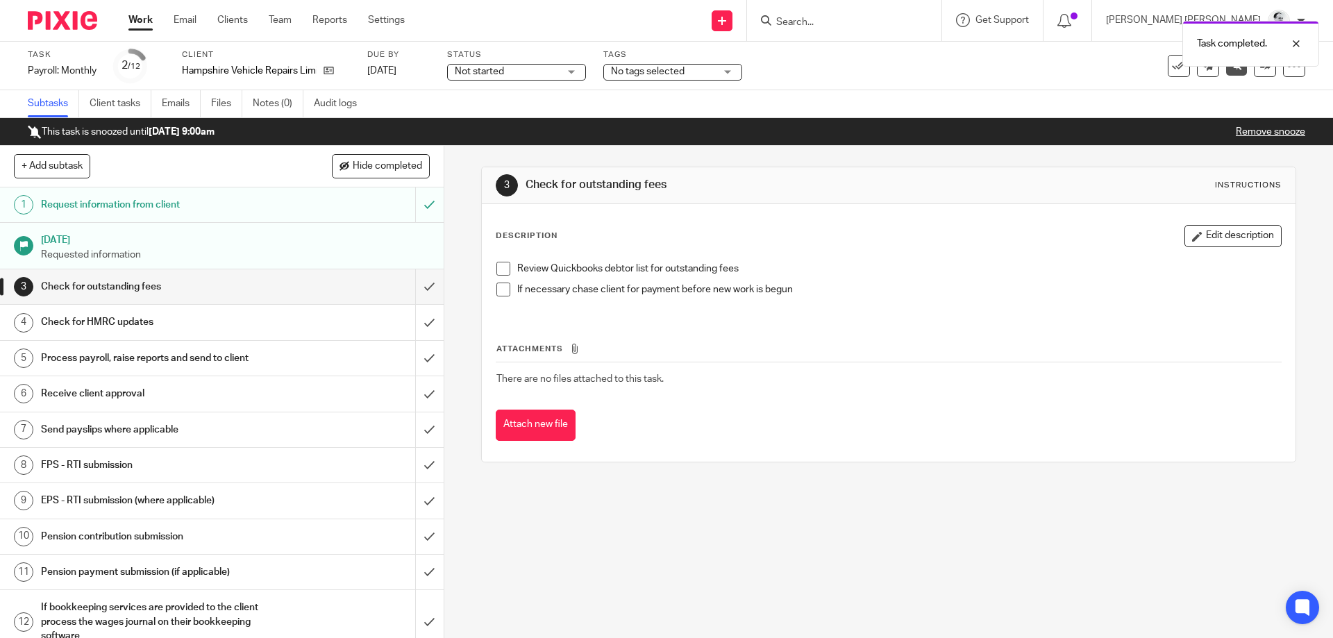
click at [643, 77] on span "No tags selected" at bounding box center [663, 72] width 104 height 15
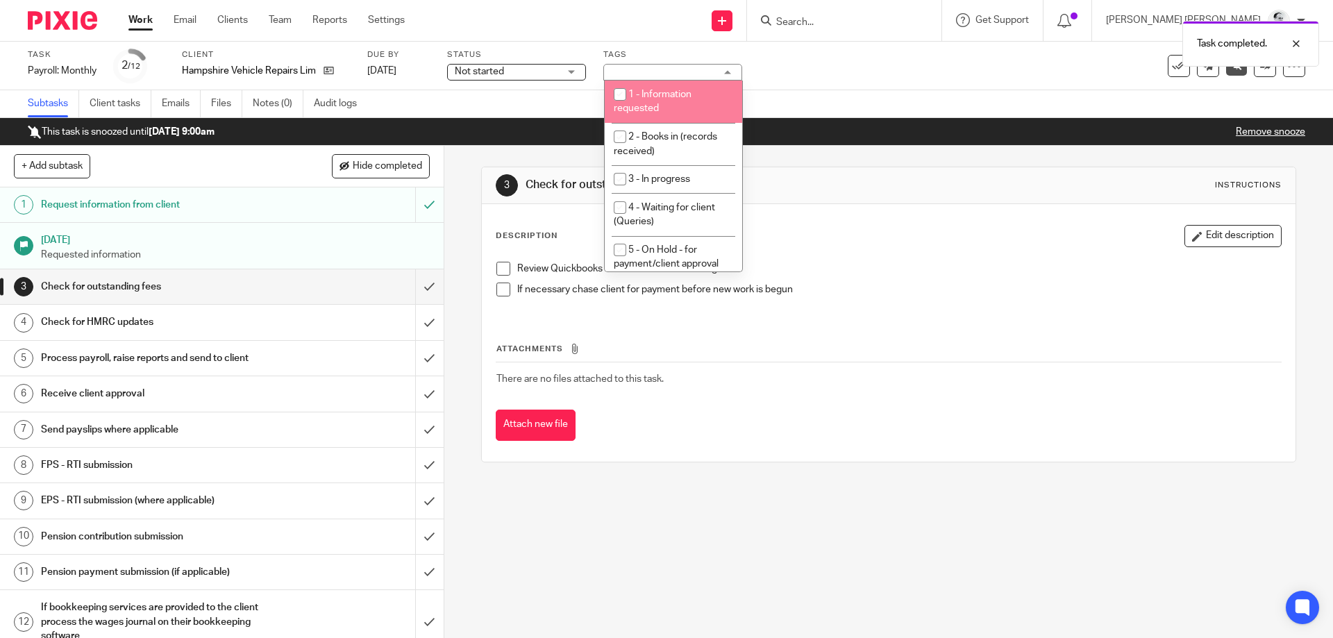
click at [662, 106] on li "1 - Information requested" at bounding box center [673, 102] width 137 height 42
checkbox input "true"
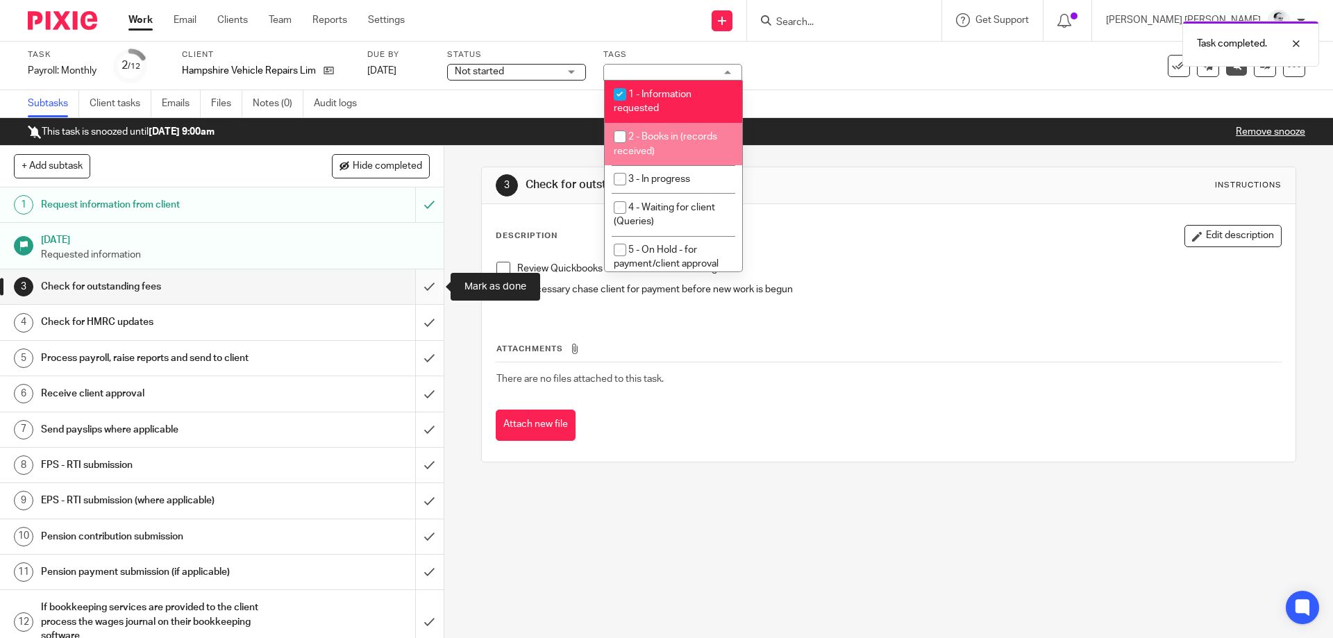
click at [419, 292] on input "submit" at bounding box center [222, 286] width 444 height 35
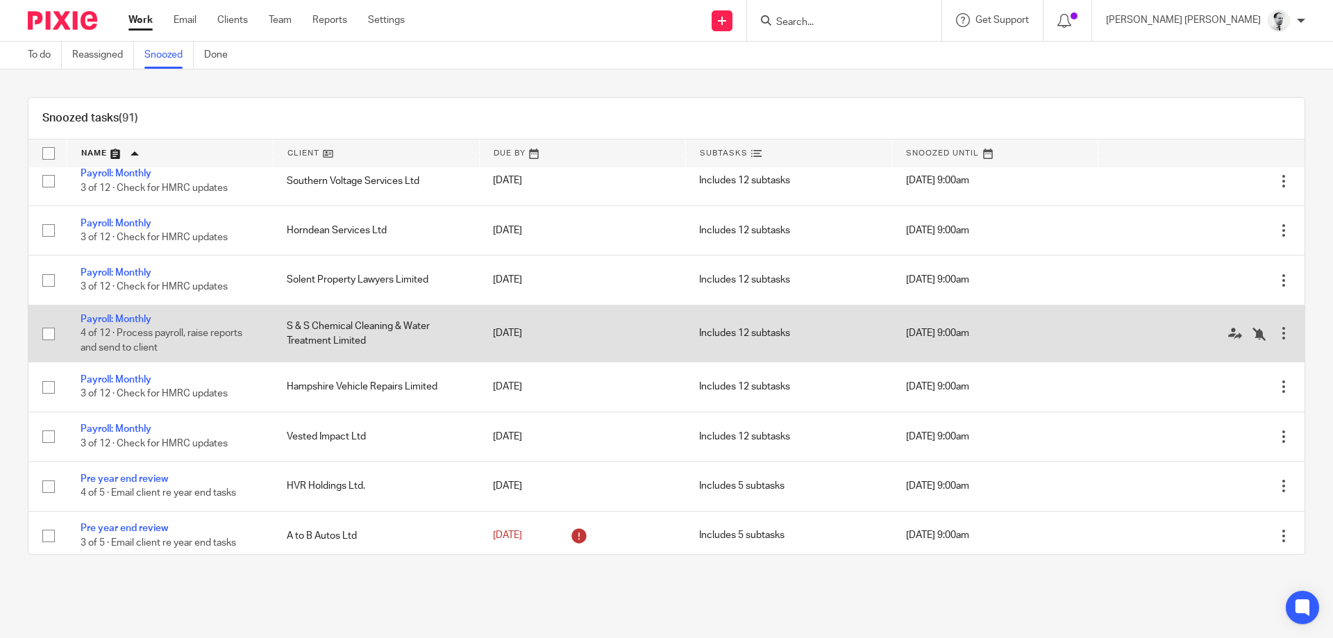
scroll to position [2391, 0]
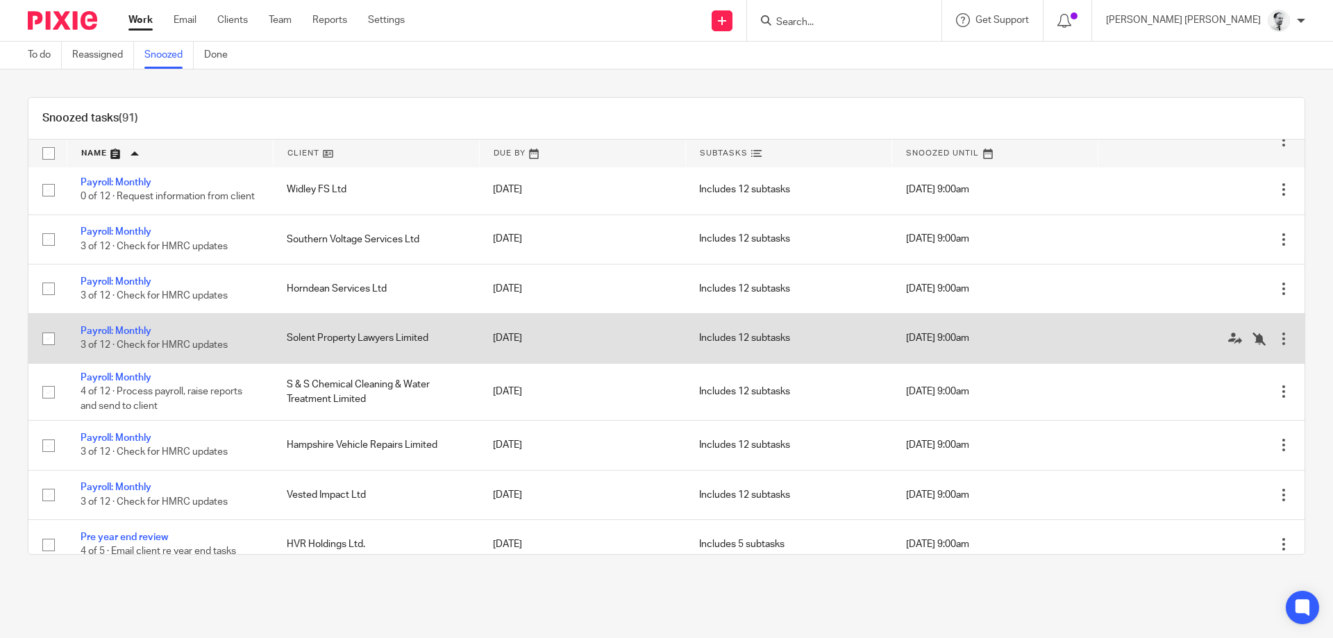
drag, startPoint x: 286, startPoint y: 349, endPoint x: 435, endPoint y: 350, distance: 149.3
click at [437, 352] on td "Solent Property Lawyers Limited" at bounding box center [376, 338] width 206 height 49
drag, startPoint x: 433, startPoint y: 348, endPoint x: 278, endPoint y: 348, distance: 155.5
click at [278, 348] on td "Solent Property Lawyers Limited" at bounding box center [376, 338] width 206 height 49
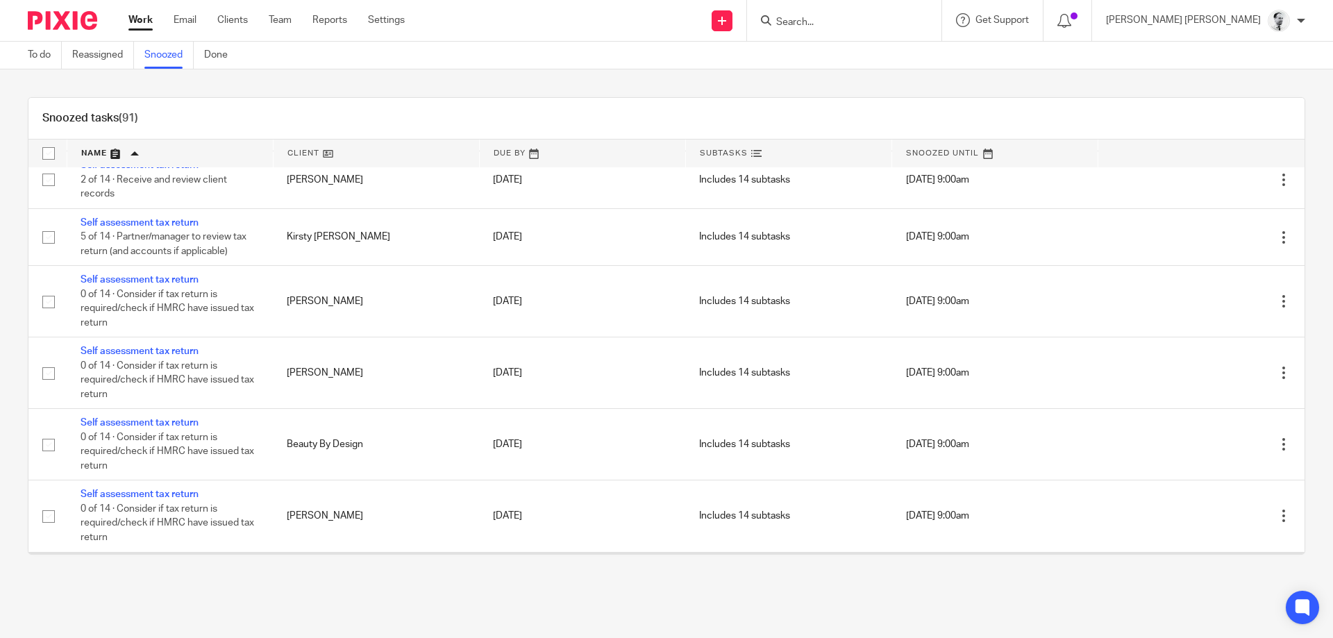
scroll to position [3324, 0]
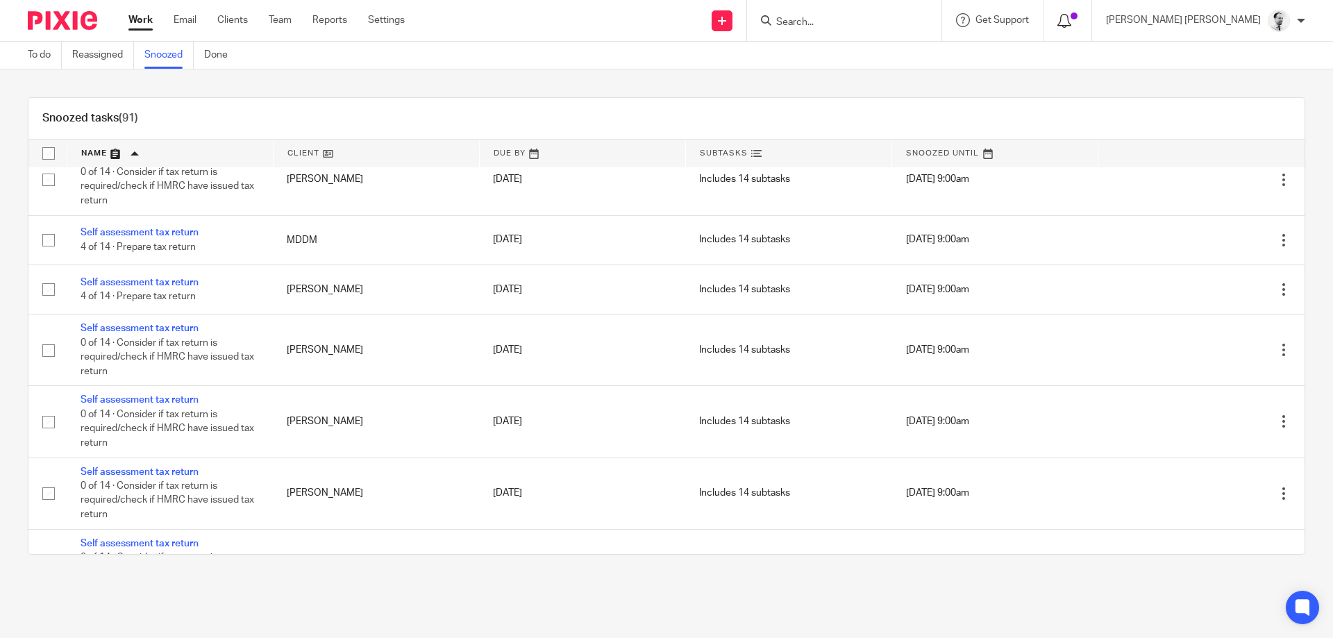
click at [1078, 17] on span at bounding box center [1074, 15] width 7 height 7
